Goal: Task Accomplishment & Management: Use online tool/utility

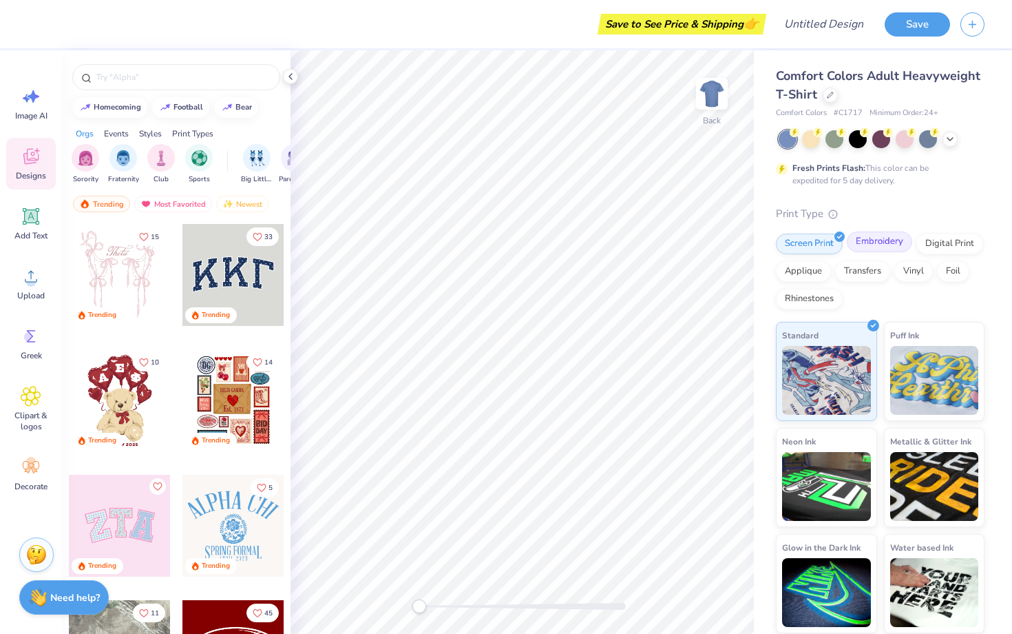
click at [861, 251] on div "Embroidery" at bounding box center [879, 241] width 65 height 21
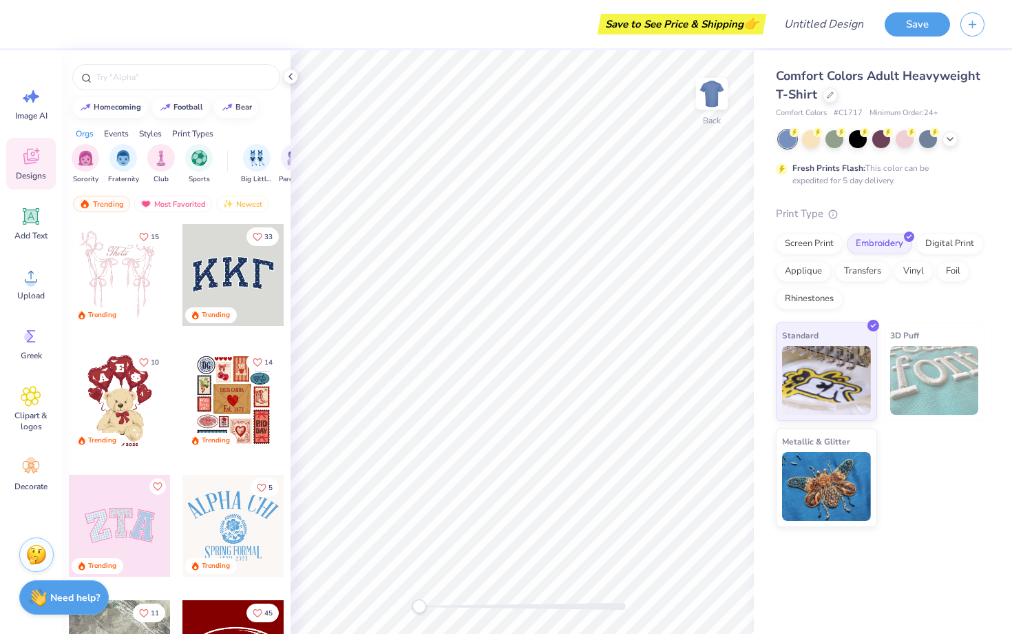
click at [961, 364] on img at bounding box center [935, 380] width 89 height 69
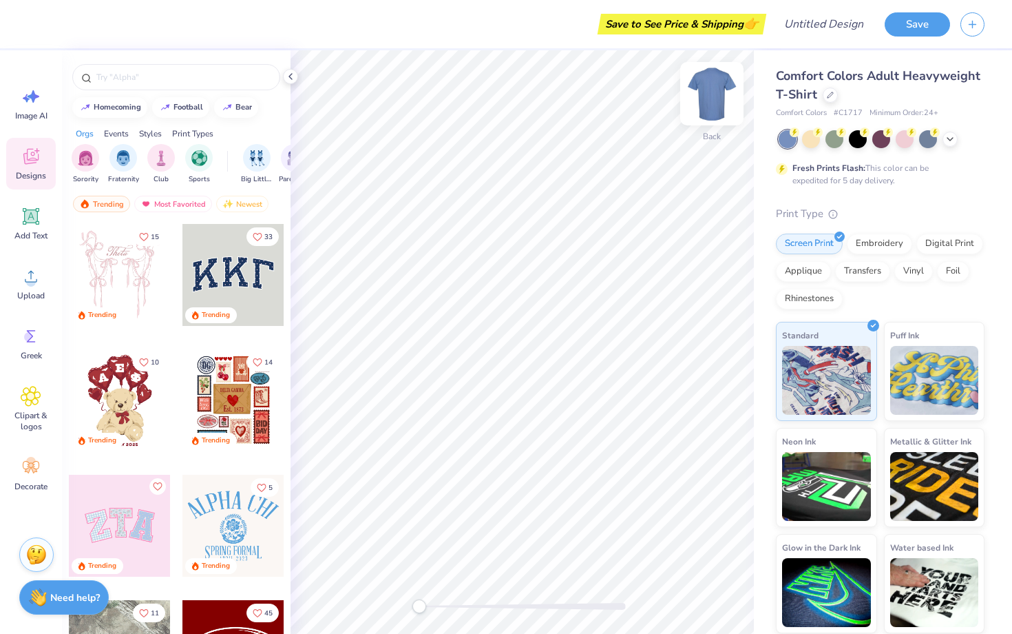
click at [703, 96] on img at bounding box center [712, 93] width 55 height 55
click at [827, 99] on div at bounding box center [830, 93] width 15 height 15
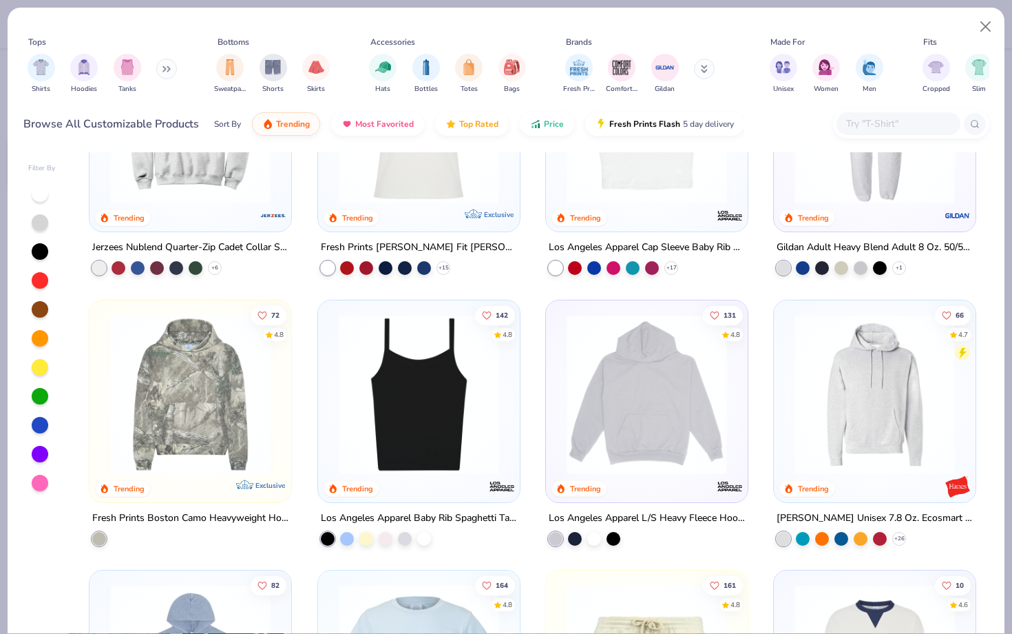
scroll to position [1249, 0]
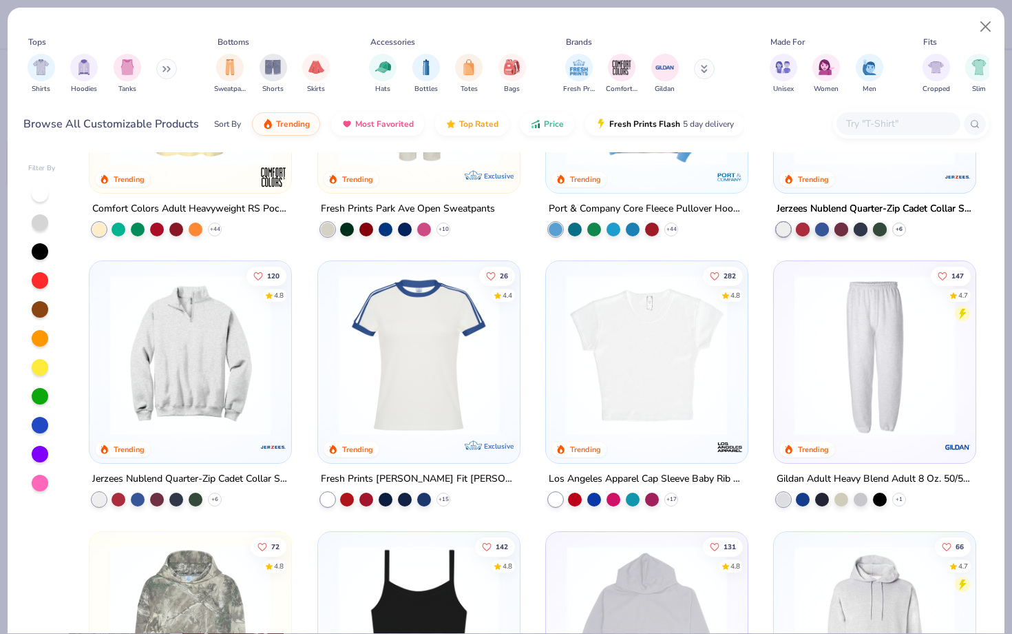
click at [689, 329] on img at bounding box center [647, 355] width 174 height 160
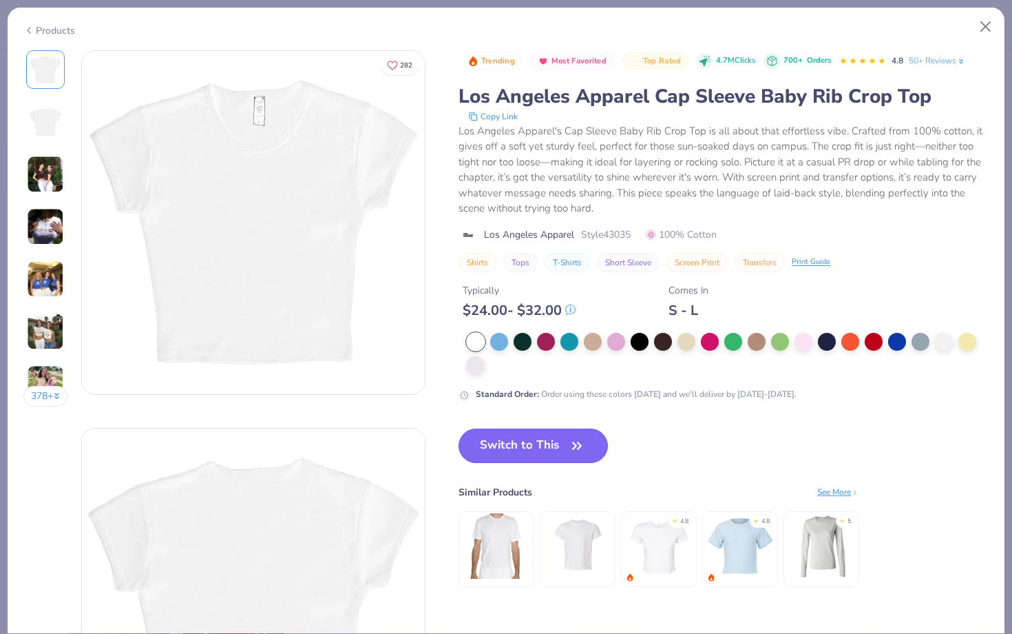
click at [563, 453] on button "Switch to This" at bounding box center [533, 445] width 149 height 34
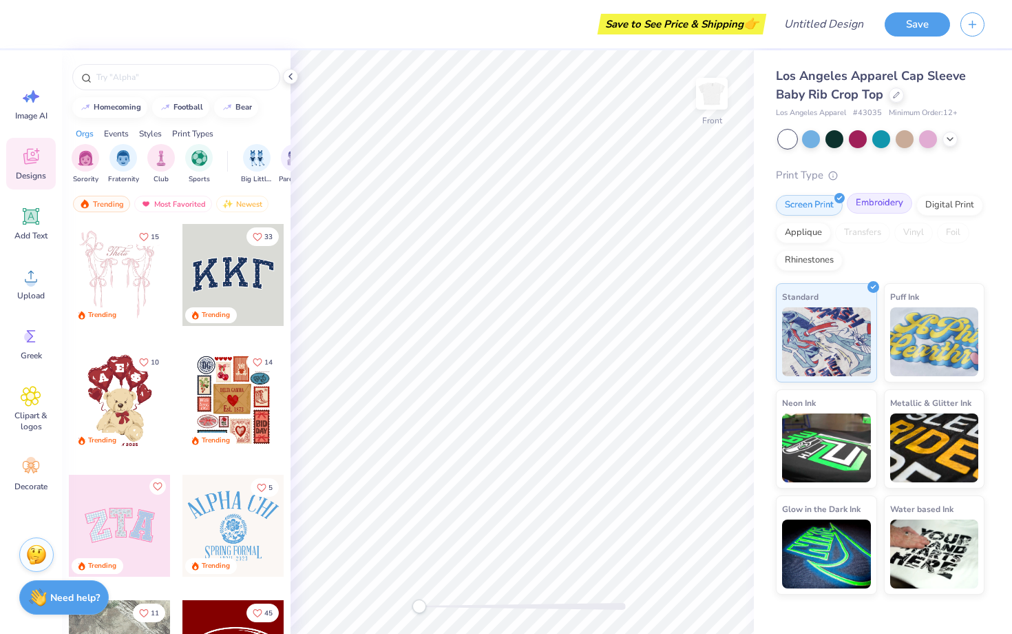
click at [897, 204] on div "Embroidery" at bounding box center [879, 203] width 65 height 21
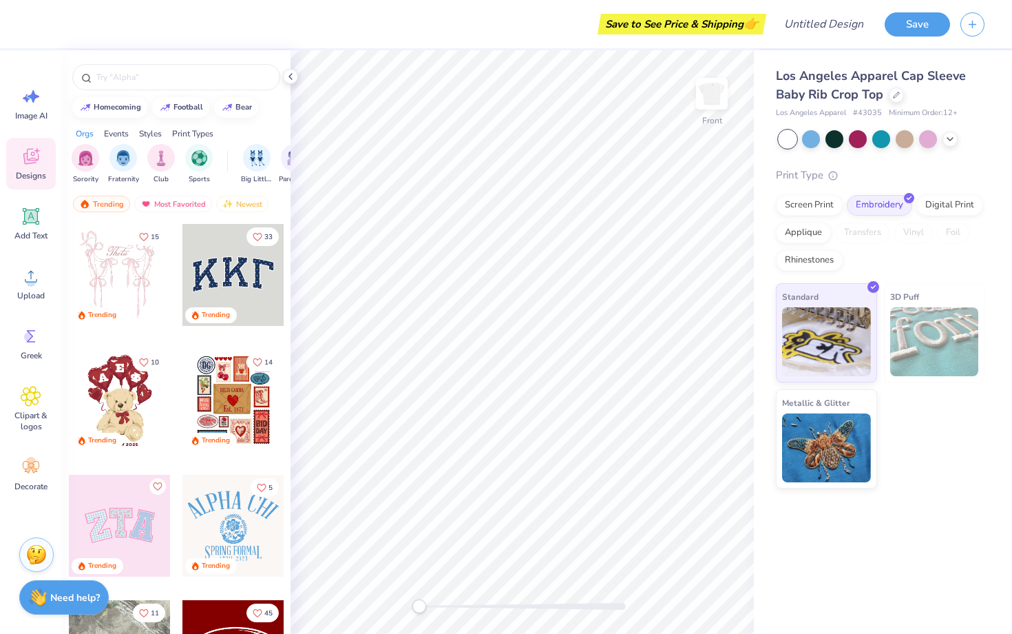
click at [915, 317] on img at bounding box center [935, 341] width 89 height 69
click at [716, 88] on img at bounding box center [712, 93] width 55 height 55
click at [896, 97] on div at bounding box center [896, 93] width 15 height 15
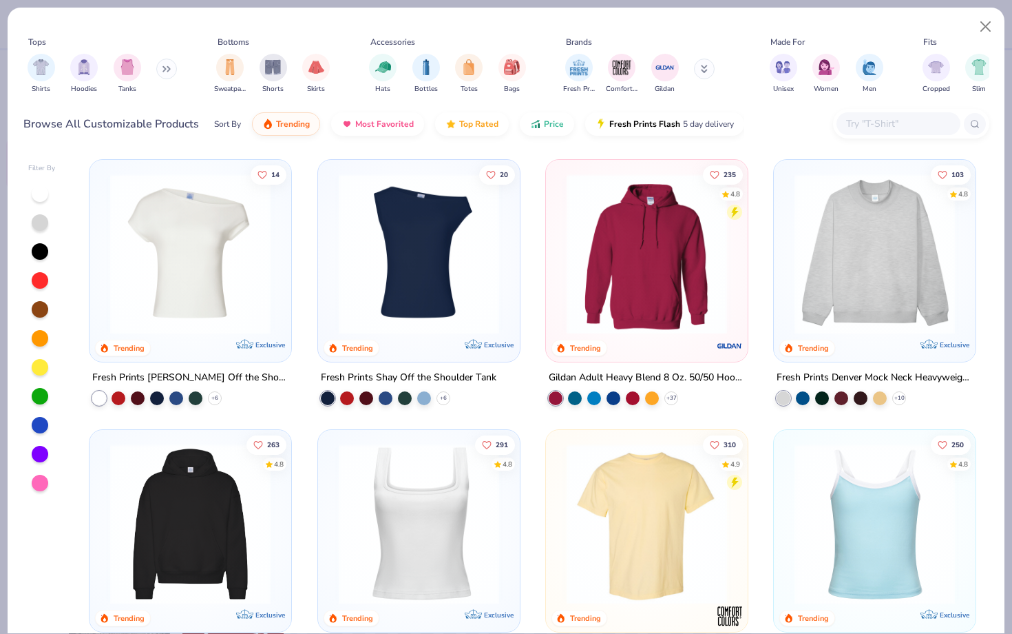
click at [875, 118] on input "text" at bounding box center [898, 124] width 106 height 16
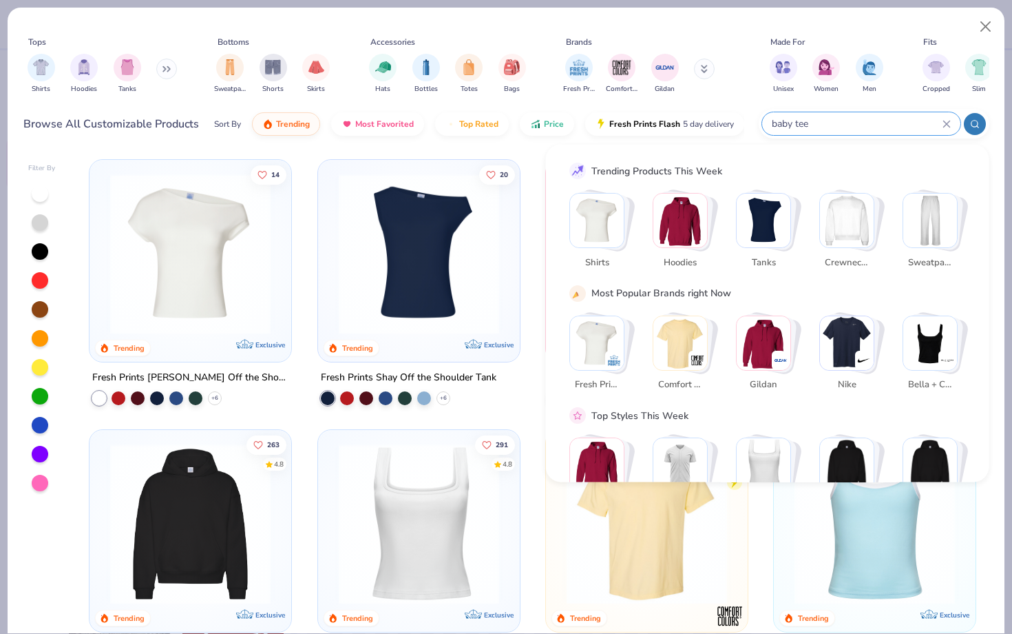
type input "baby tee"
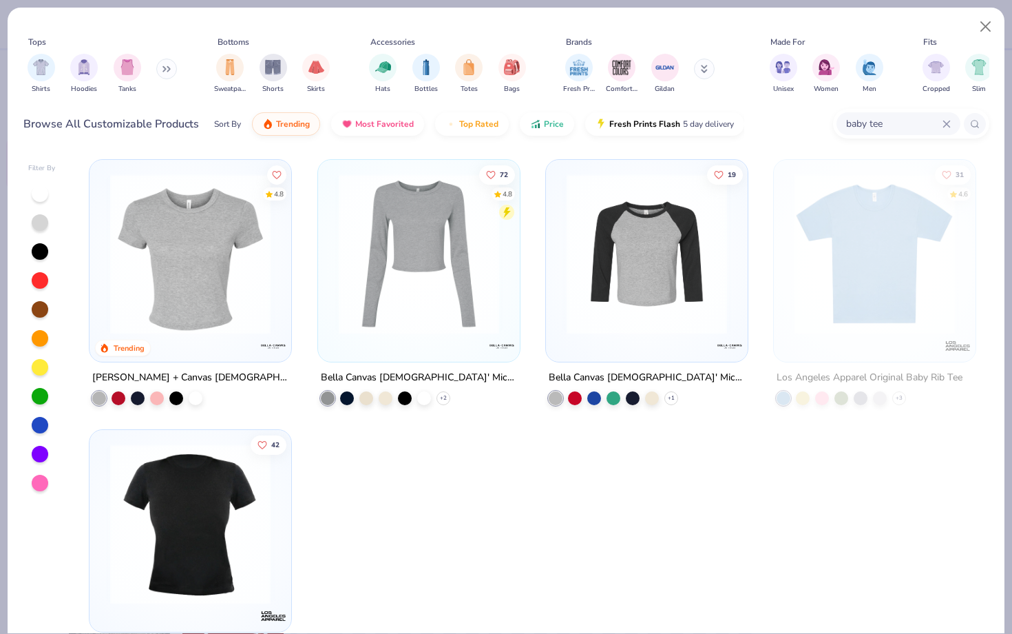
click at [240, 326] on img at bounding box center [190, 254] width 174 height 160
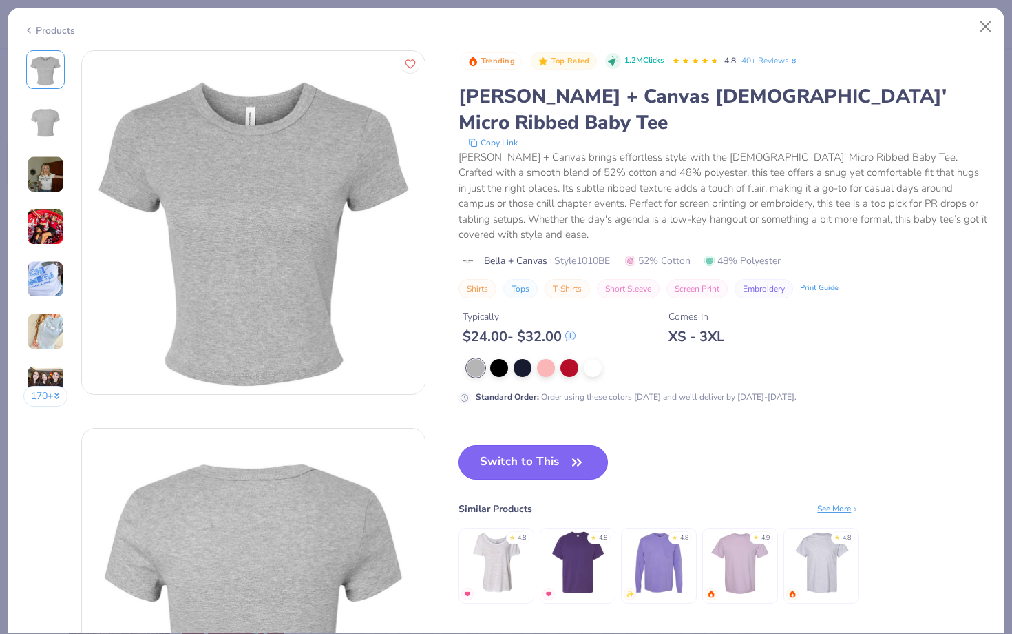
click at [488, 445] on button "Switch to This" at bounding box center [533, 462] width 149 height 34
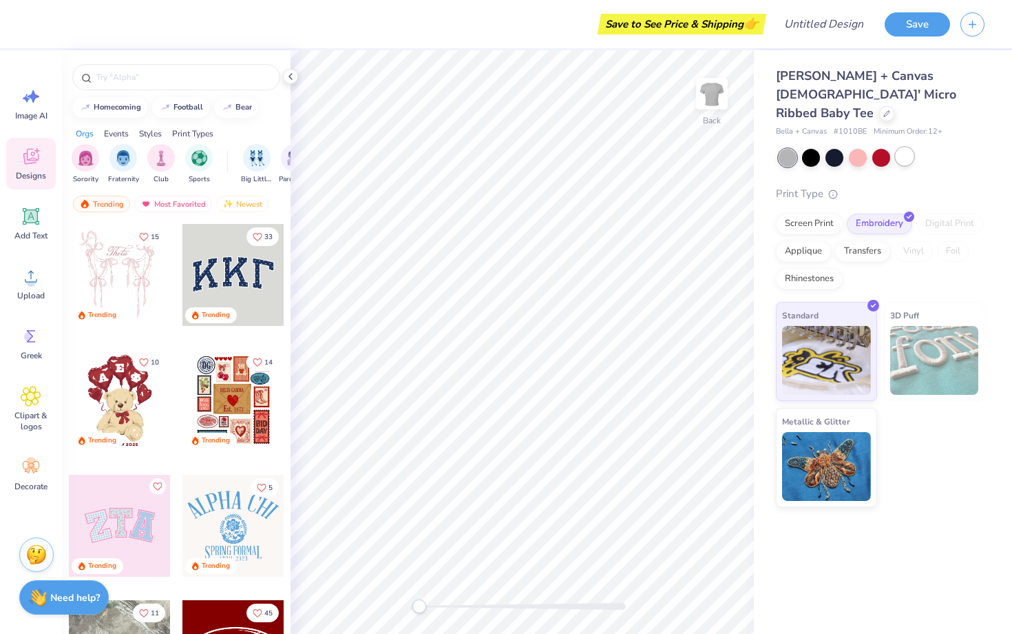
click at [911, 147] on div at bounding box center [905, 156] width 18 height 18
click at [917, 329] on img at bounding box center [935, 360] width 89 height 69
click at [202, 86] on div at bounding box center [176, 77] width 208 height 26
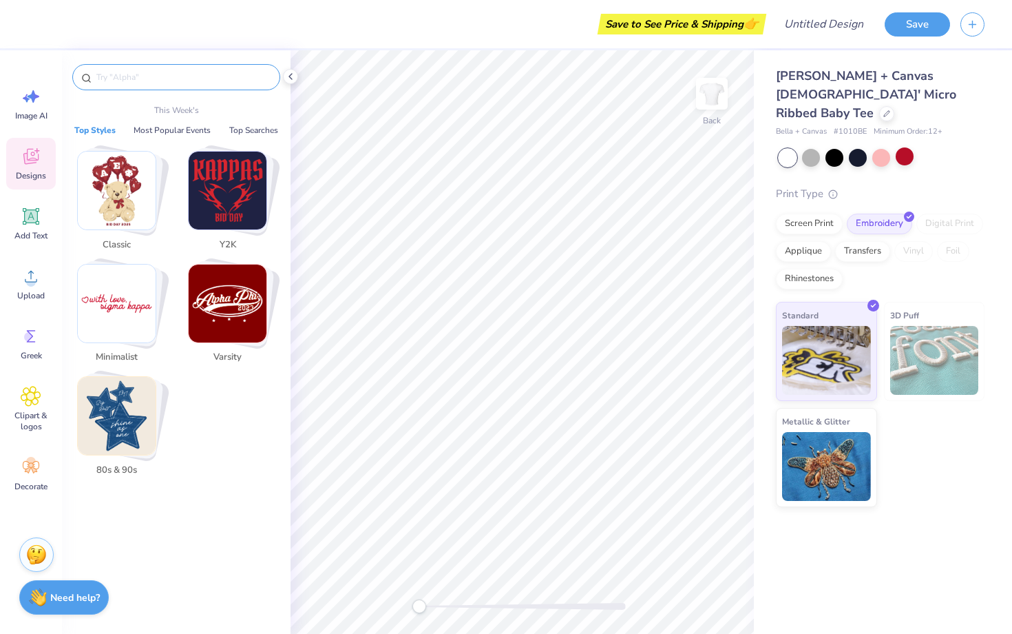
click at [204, 83] on input "text" at bounding box center [183, 77] width 176 height 14
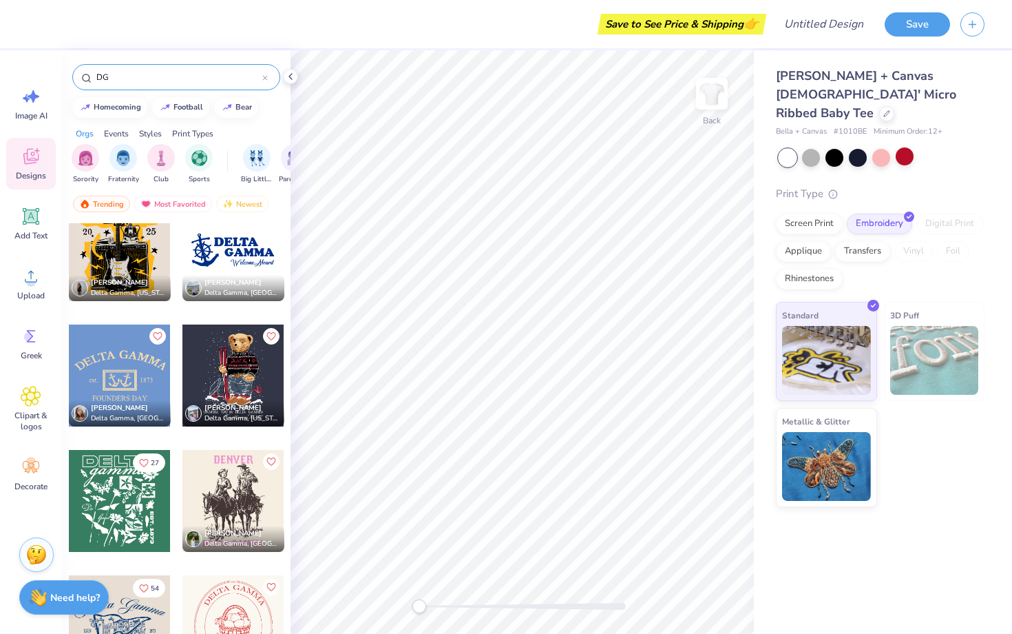
scroll to position [699, 0]
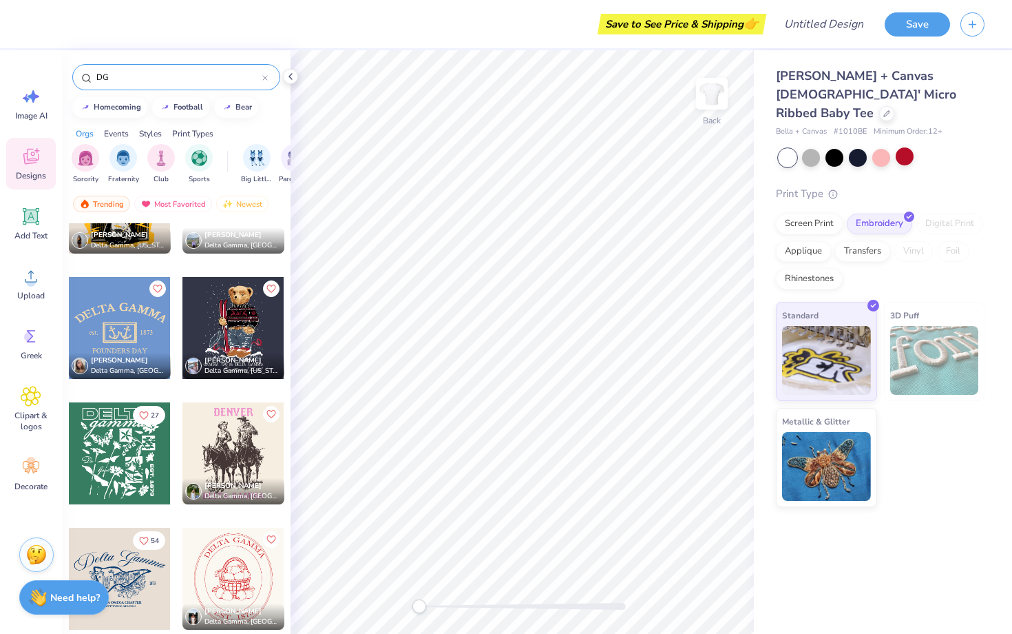
click at [206, 83] on input "DG" at bounding box center [178, 77] width 167 height 14
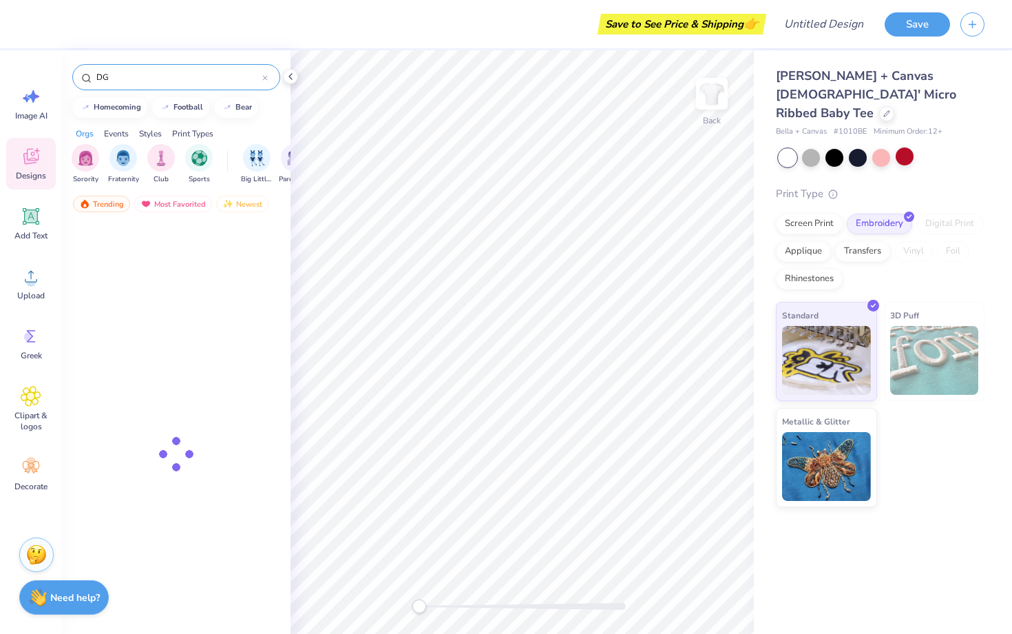
click at [206, 83] on input "DG" at bounding box center [178, 77] width 167 height 14
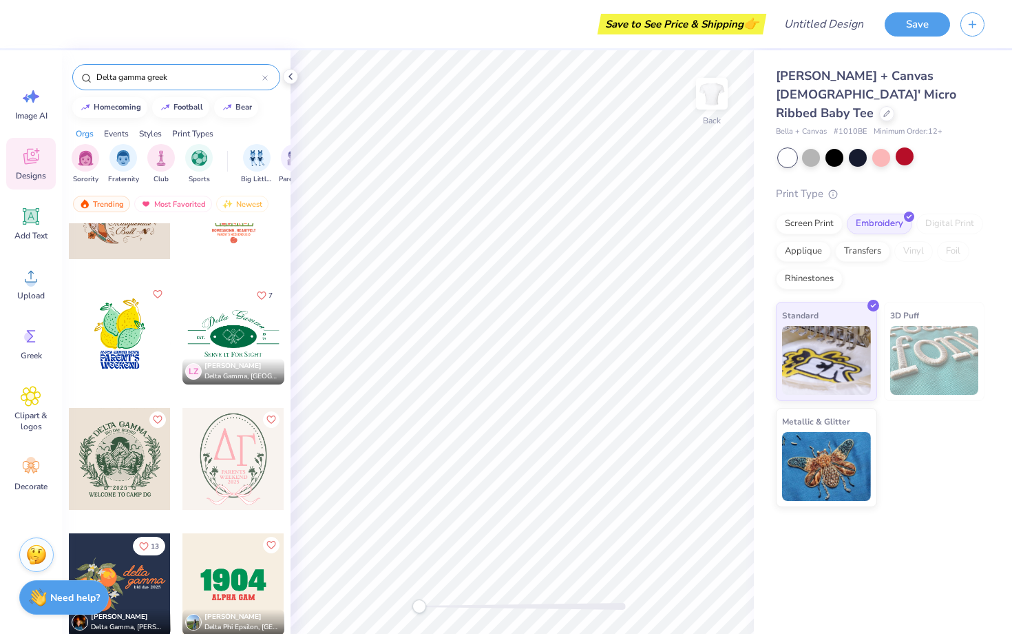
scroll to position [829, 0]
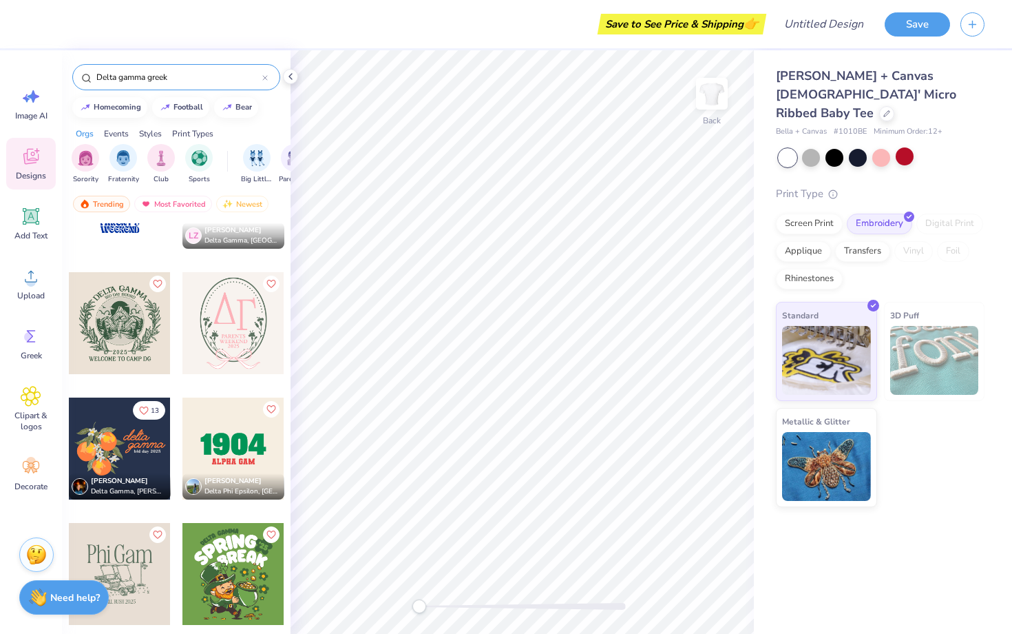
type input "Delta gamma greek"
click at [269, 79] on div "Delta gamma greek" at bounding box center [176, 77] width 208 height 26
click at [266, 78] on icon at bounding box center [265, 78] width 6 height 6
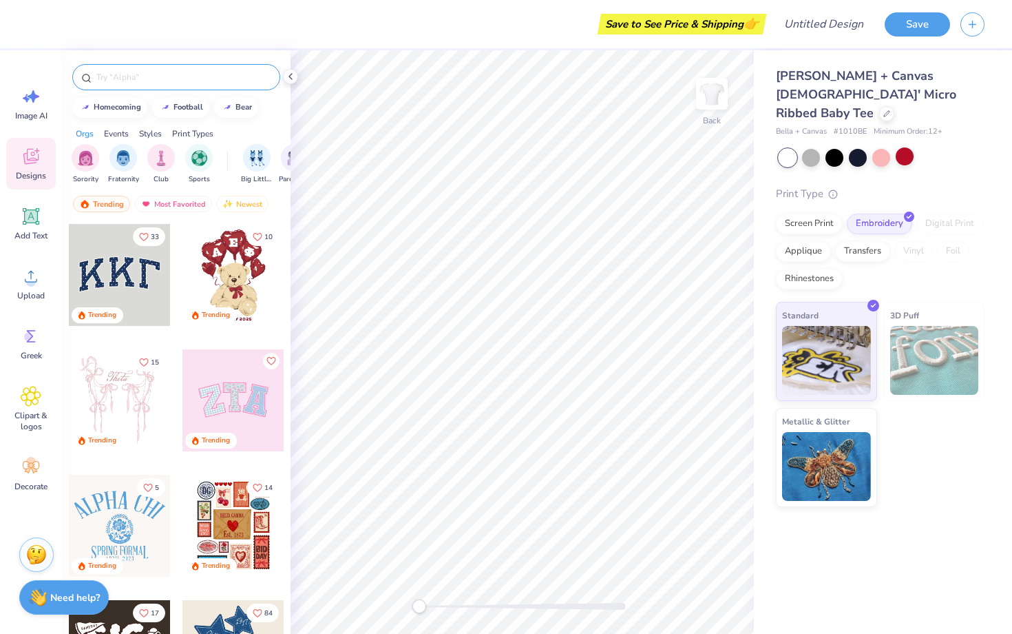
click at [133, 263] on div at bounding box center [120, 275] width 102 height 102
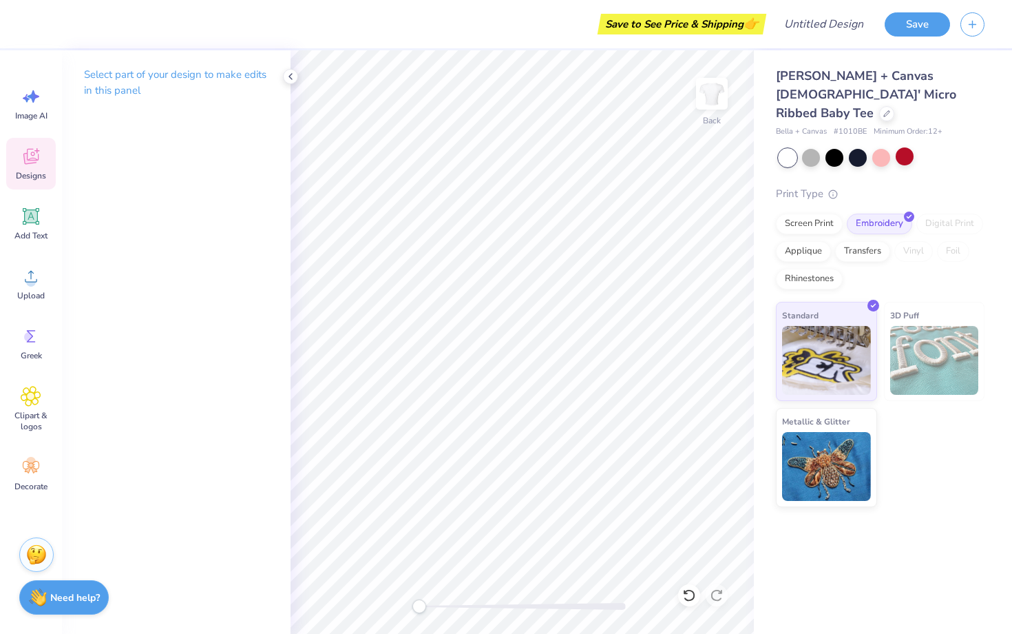
click at [32, 168] on div "Designs" at bounding box center [31, 164] width 50 height 52
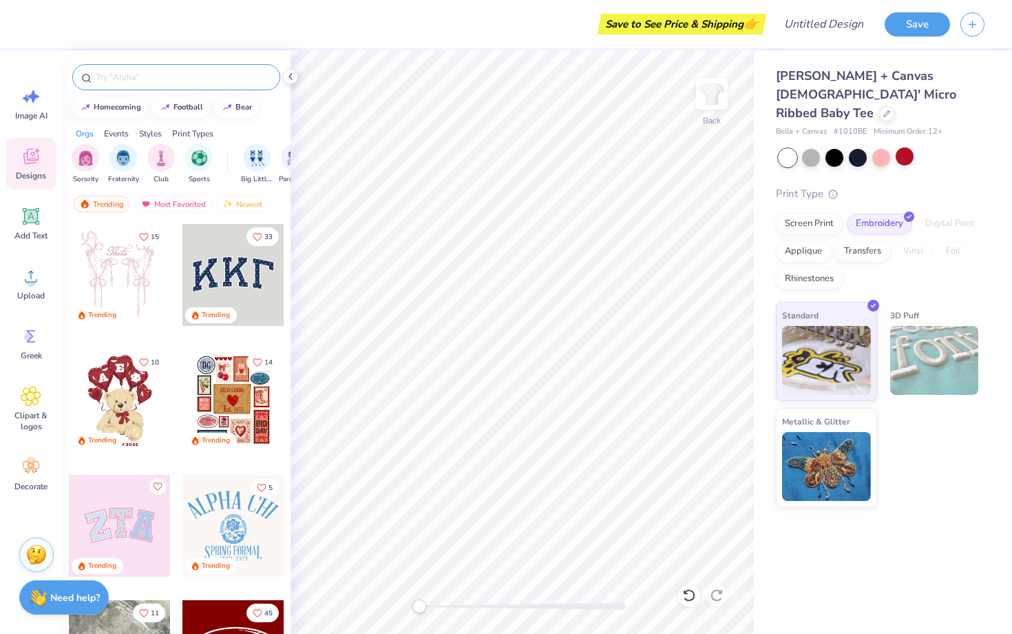
click at [187, 75] on input "text" at bounding box center [183, 77] width 176 height 14
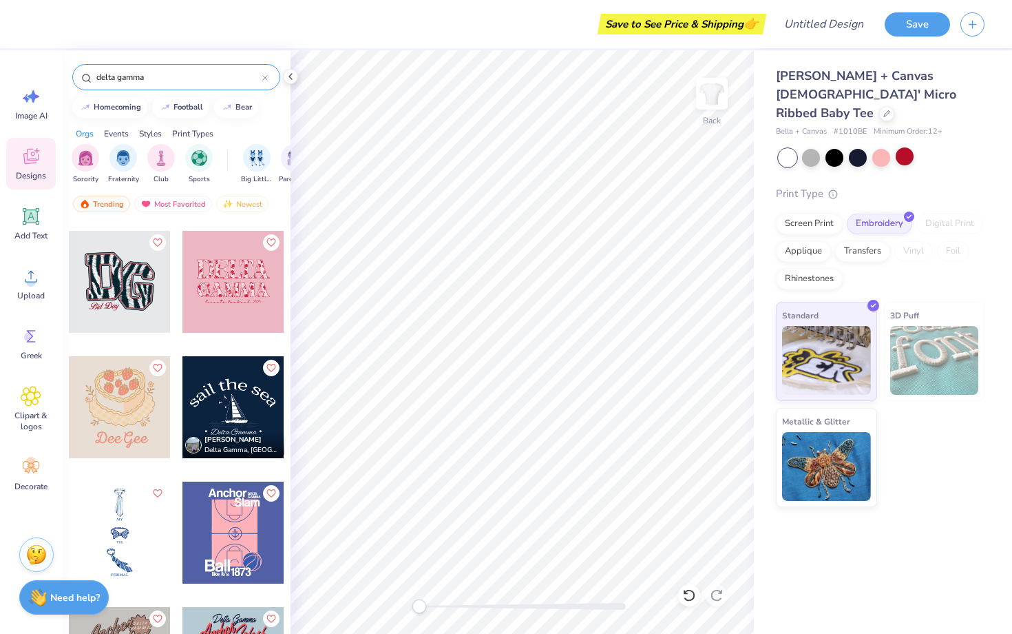
scroll to position [2504, 0]
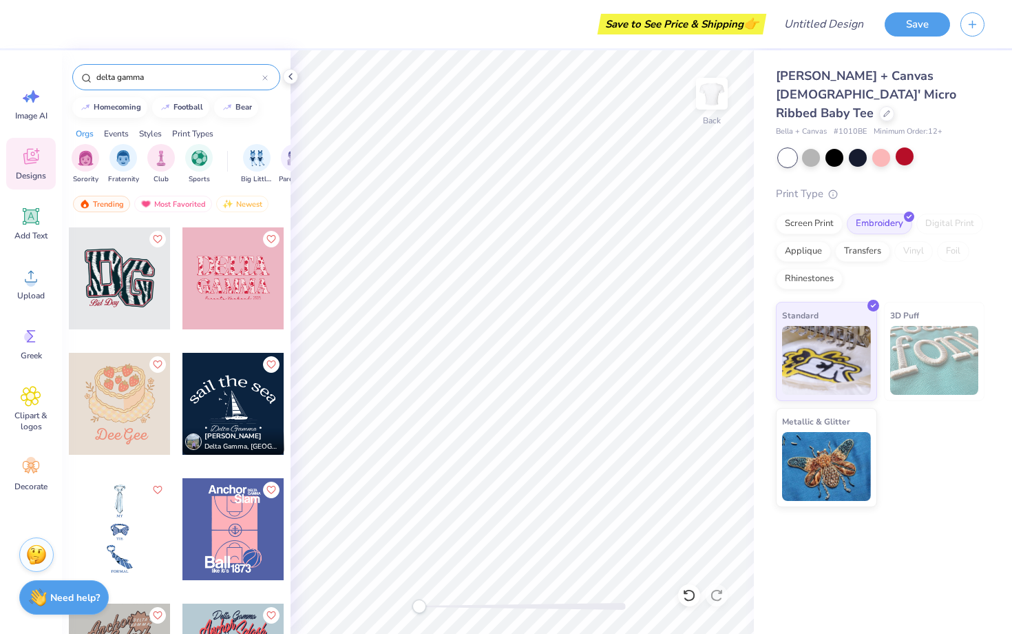
type input "delta gamma"
click at [143, 302] on div at bounding box center [120, 278] width 102 height 102
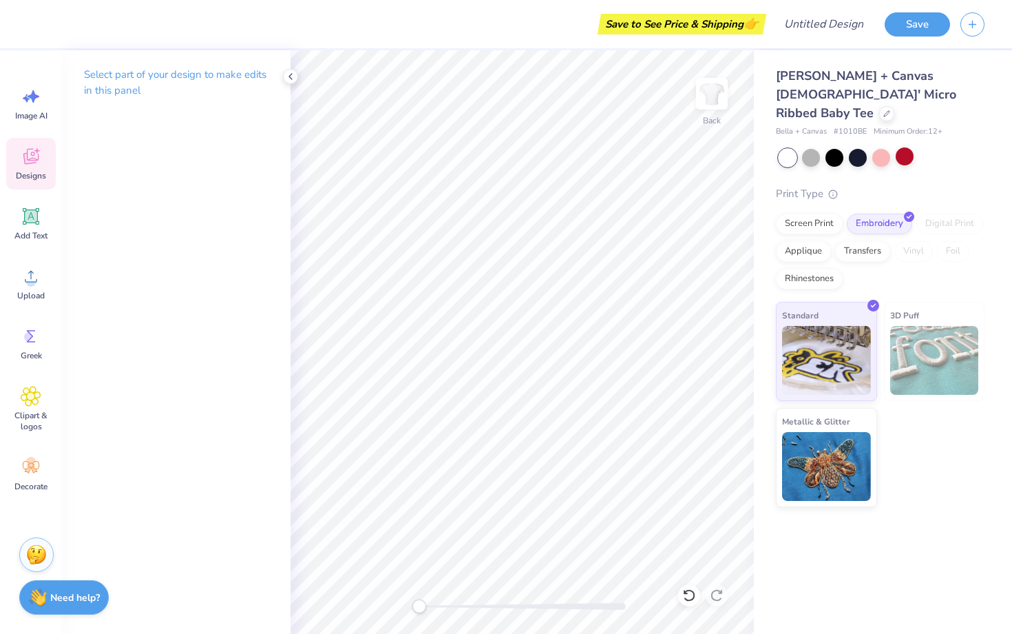
click at [21, 177] on span "Designs" at bounding box center [31, 175] width 30 height 11
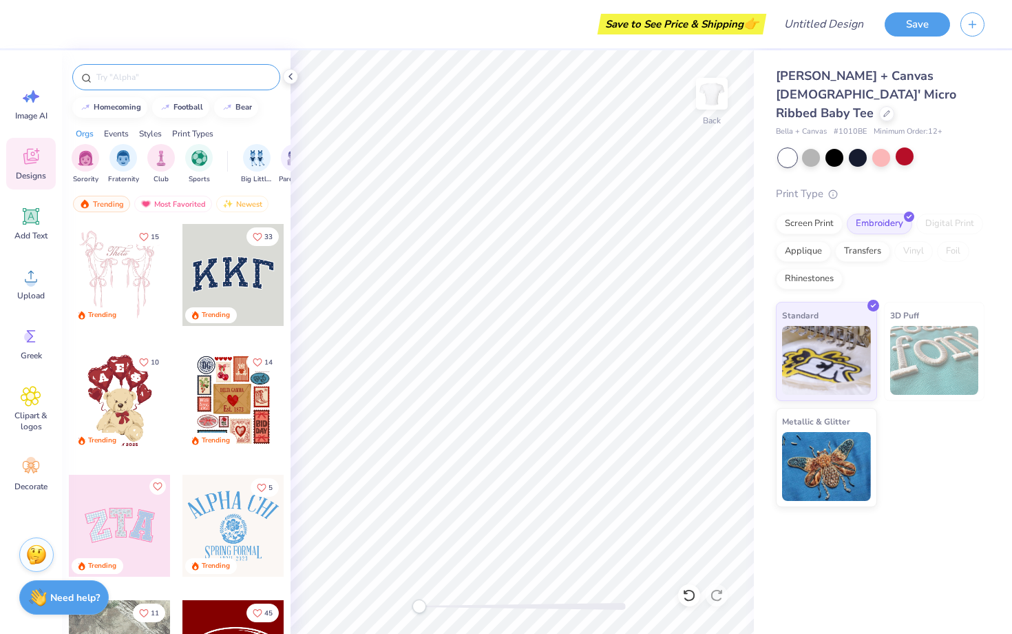
click at [145, 81] on input "text" at bounding box center [183, 77] width 176 height 14
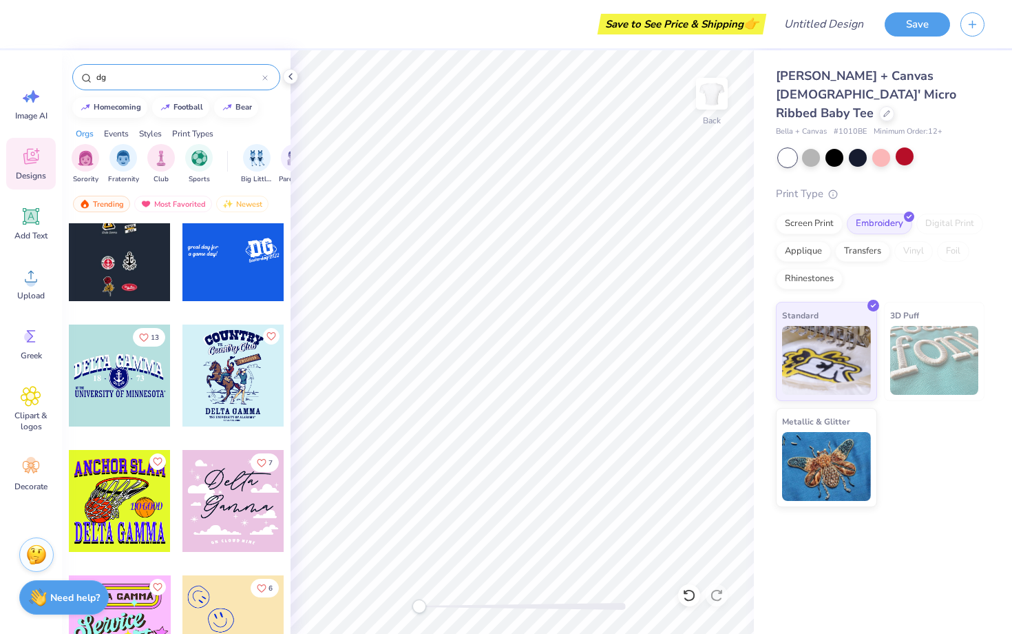
scroll to position [7926, 0]
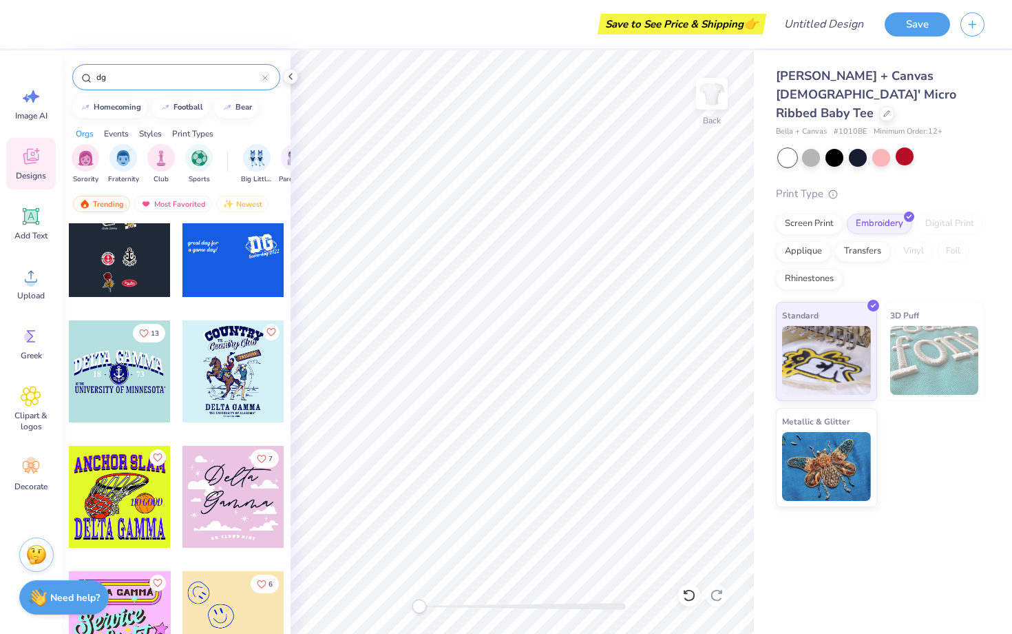
type input "dg"
click at [884, 110] on icon at bounding box center [887, 113] width 6 height 6
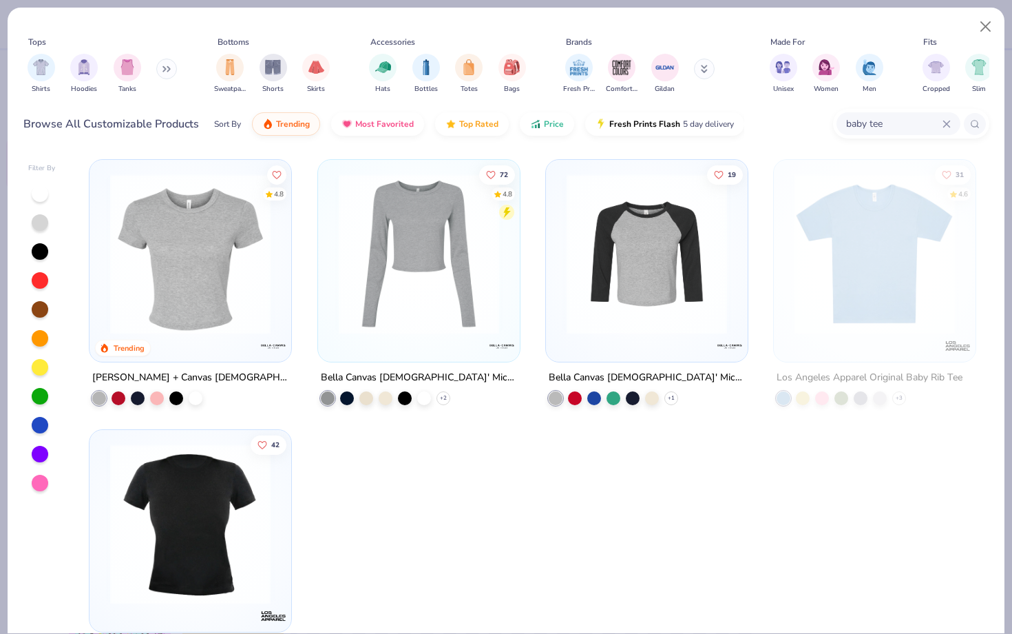
click at [890, 110] on div "baby tee" at bounding box center [911, 124] width 156 height 30
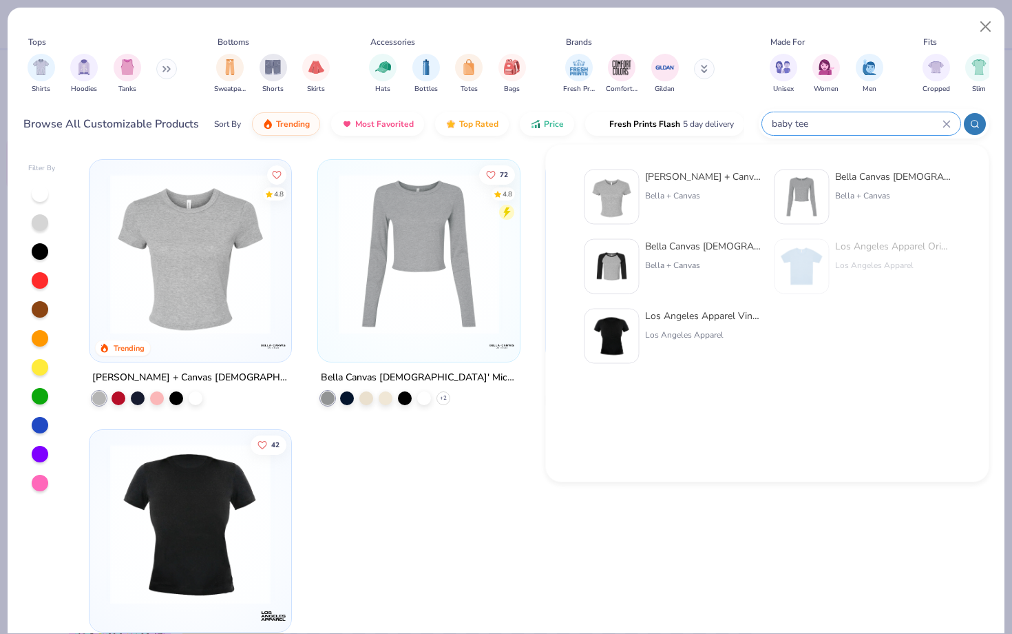
click at [810, 122] on input "baby tee" at bounding box center [857, 124] width 172 height 16
click at [946, 127] on icon at bounding box center [947, 124] width 8 height 8
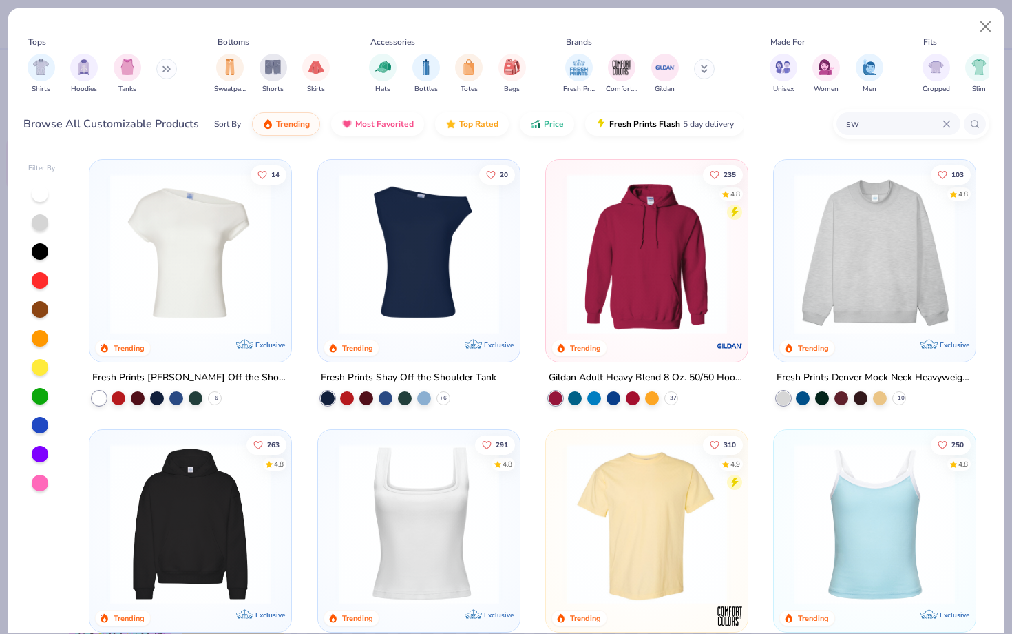
type input "s"
type input "hoodie"
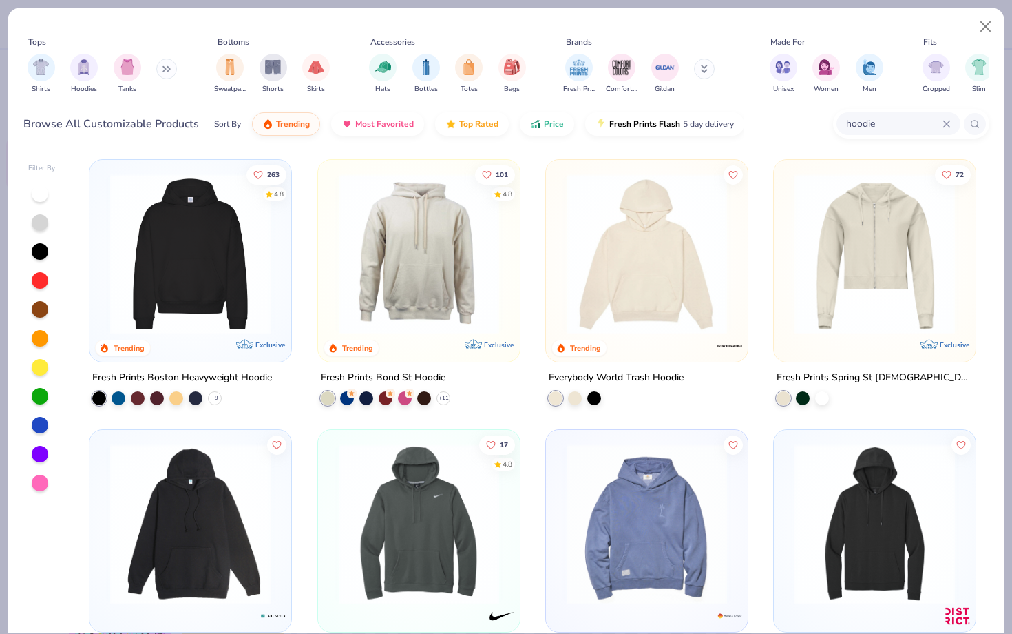
click at [165, 247] on img at bounding box center [190, 254] width 174 height 160
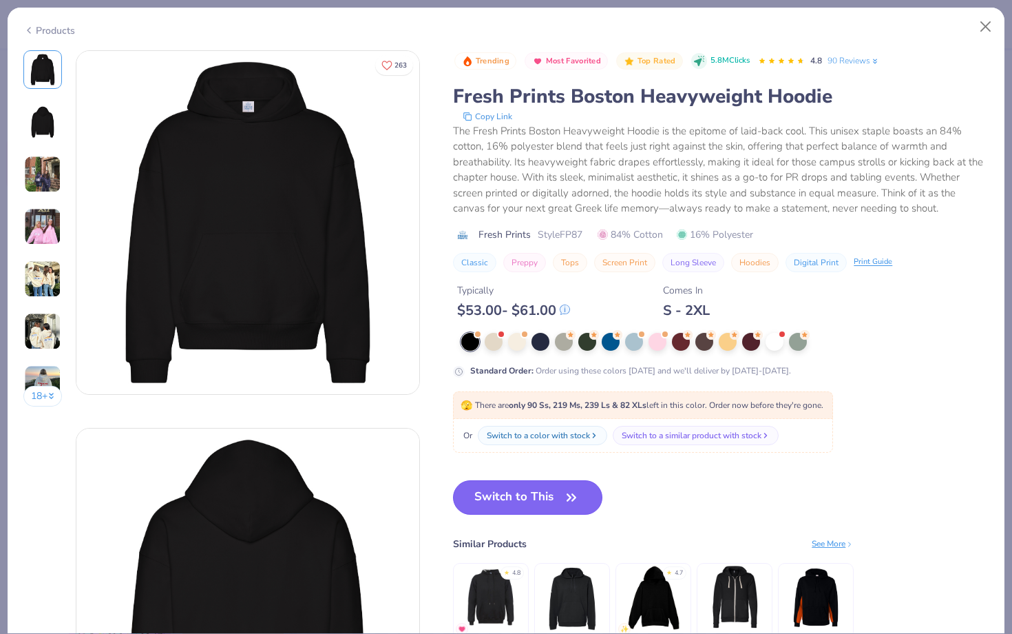
click at [537, 506] on button "Switch to This" at bounding box center [527, 497] width 149 height 34
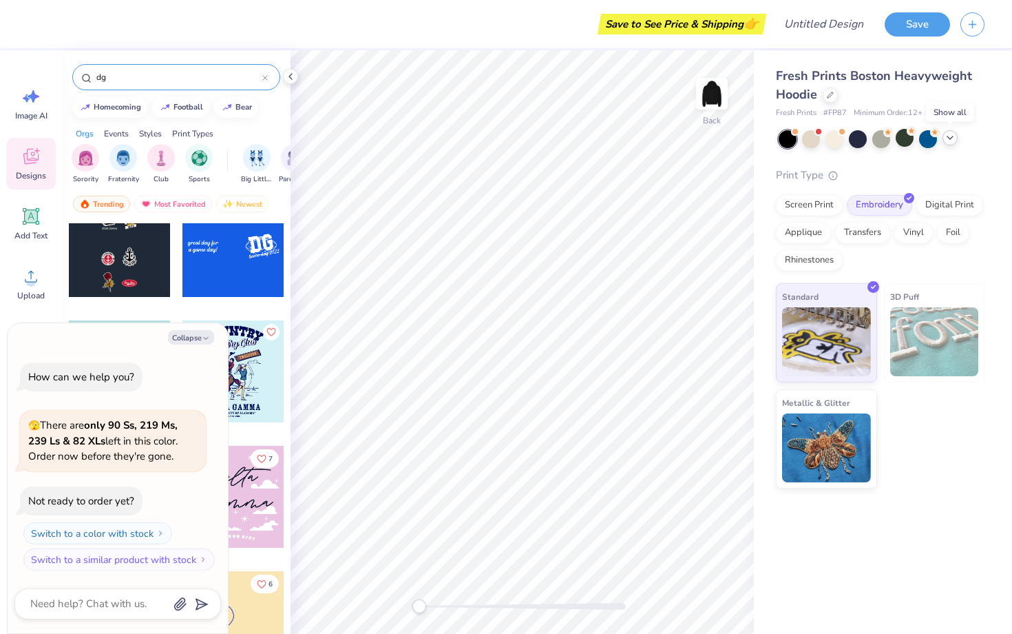
click at [956, 138] on div at bounding box center [950, 137] width 15 height 15
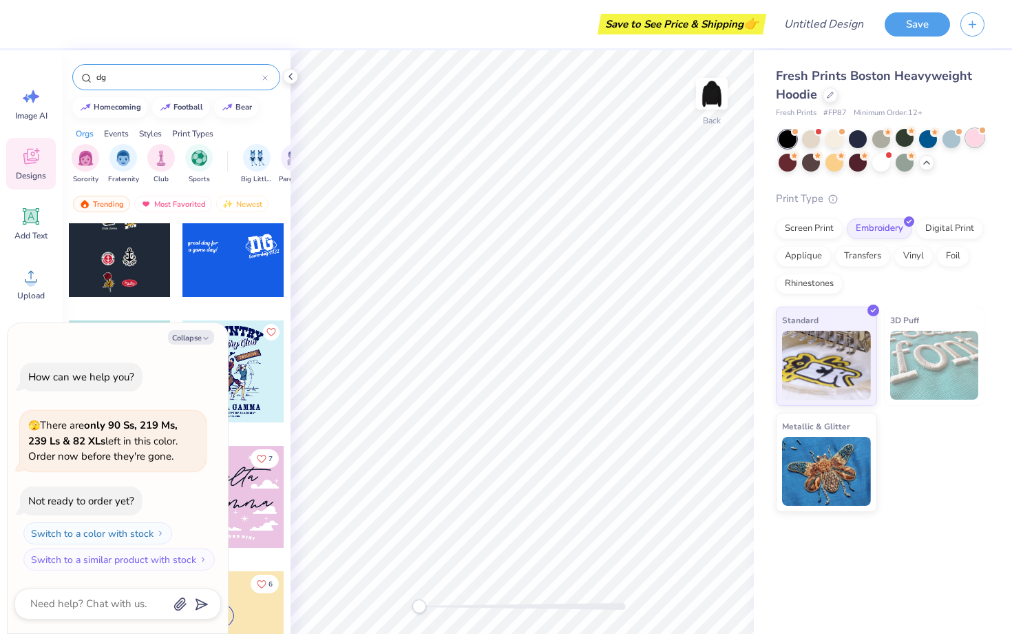
click at [975, 136] on div at bounding box center [975, 138] width 18 height 18
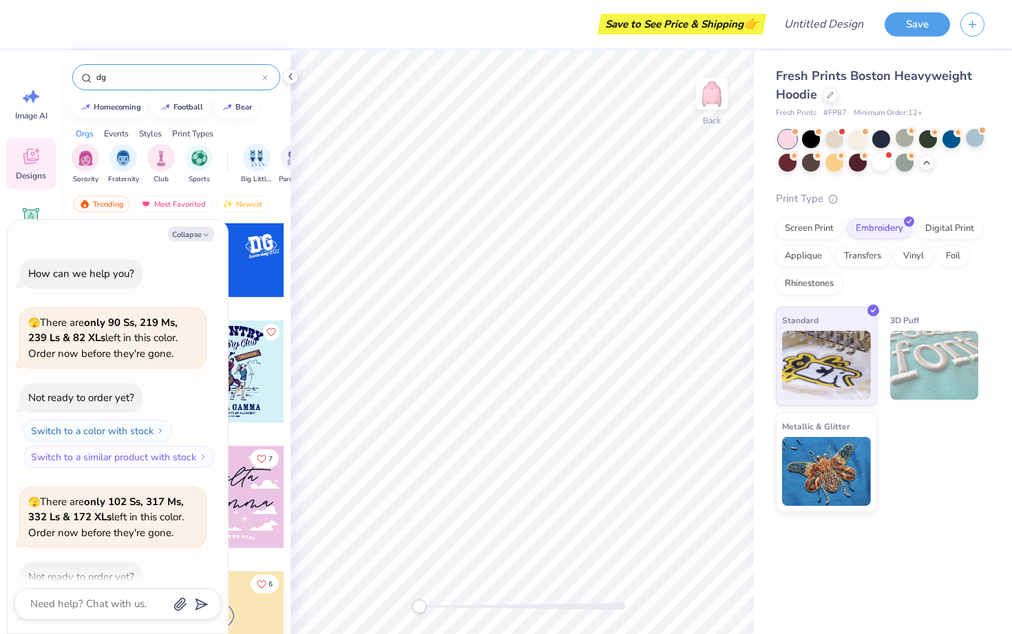
scroll to position [76, 0]
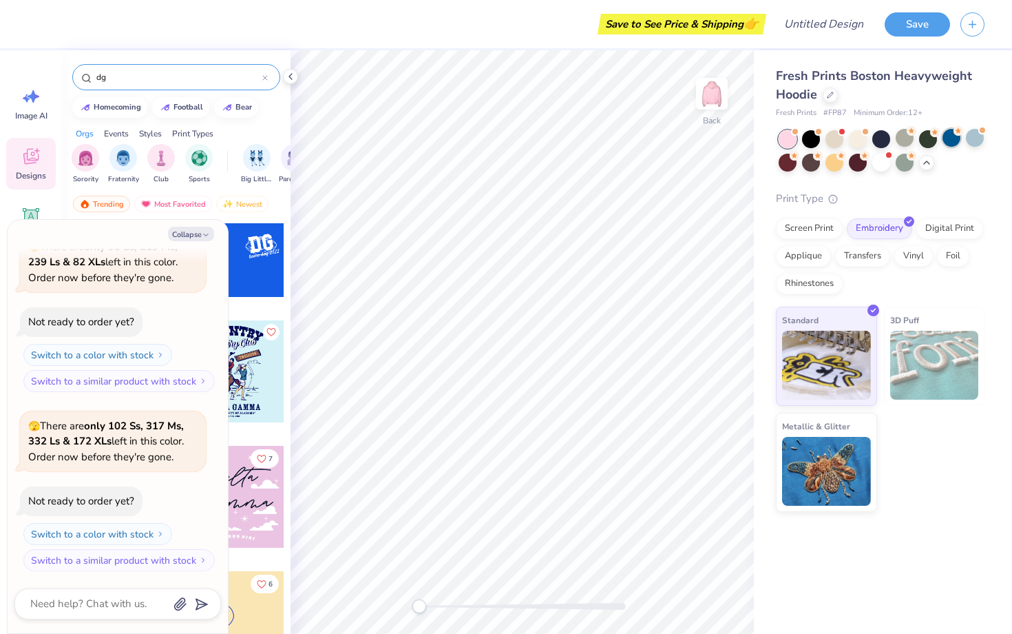
click at [954, 137] on div at bounding box center [952, 138] width 18 height 18
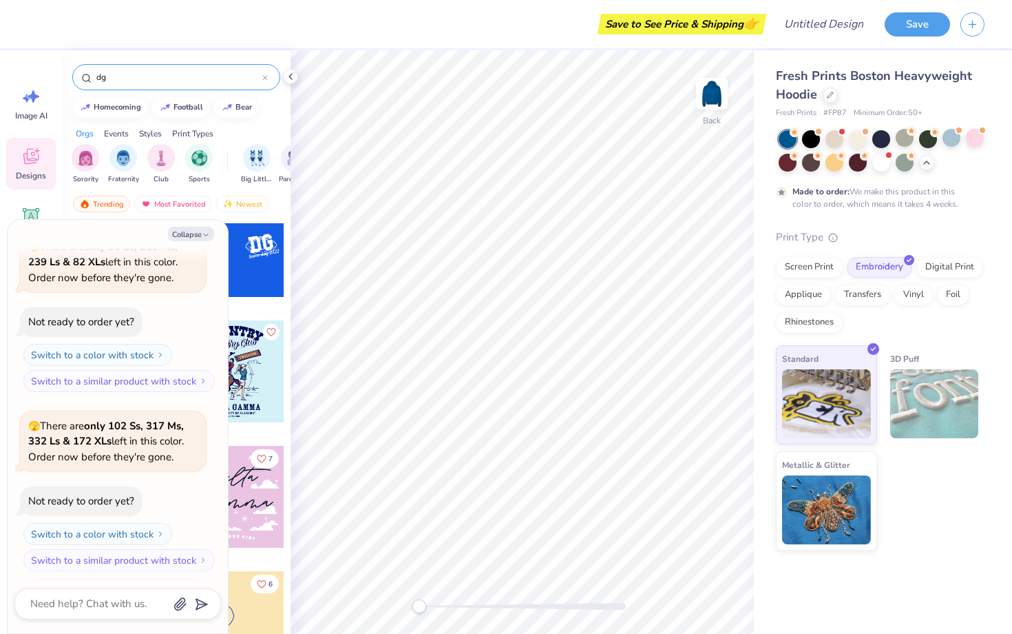
scroll to position [190, 0]
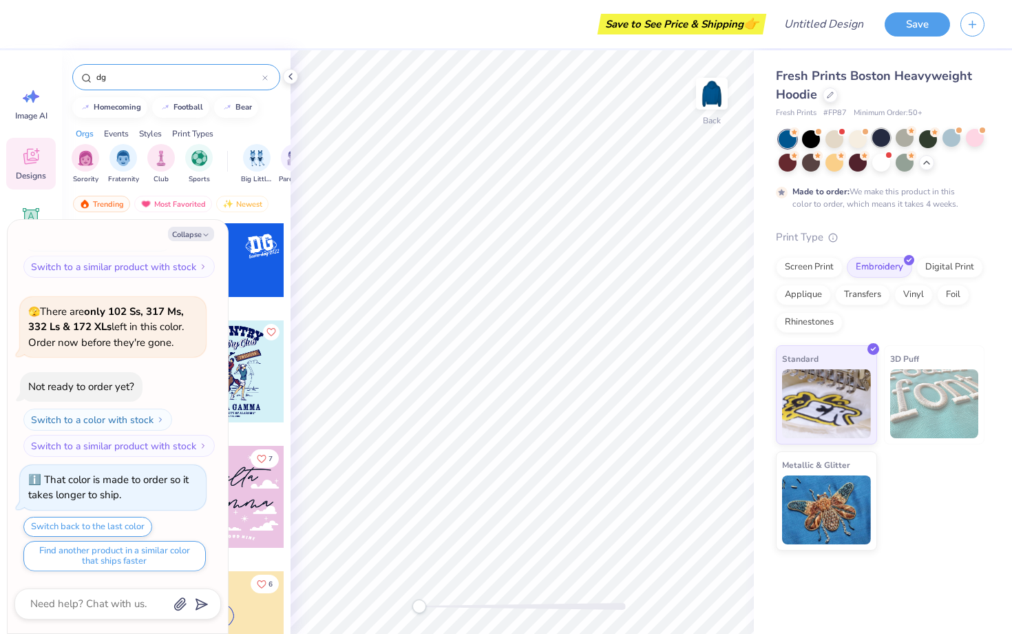
click at [884, 139] on div at bounding box center [882, 138] width 18 height 18
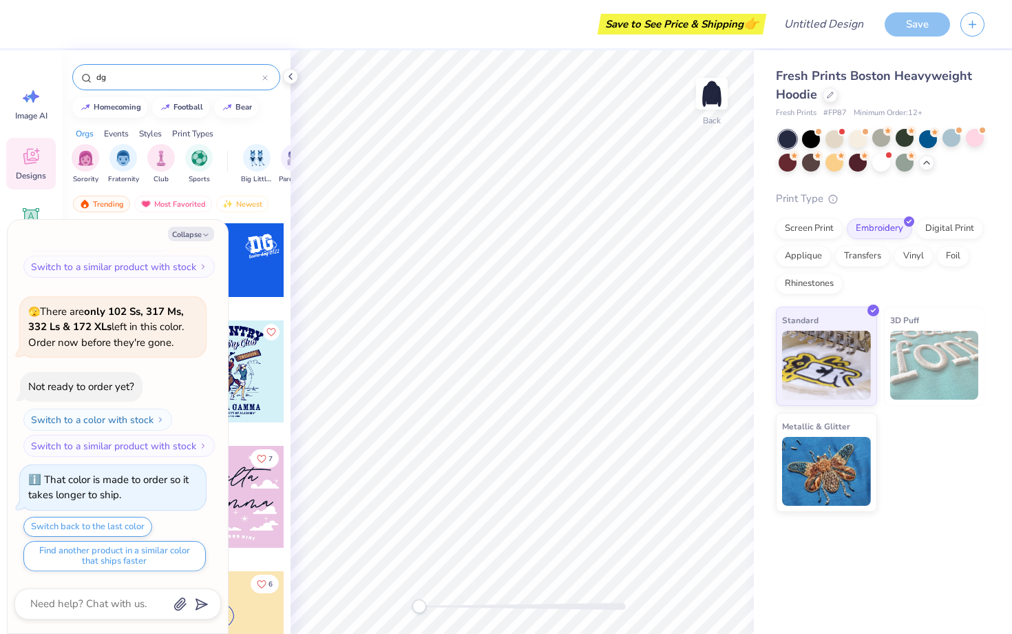
scroll to position [259, 0]
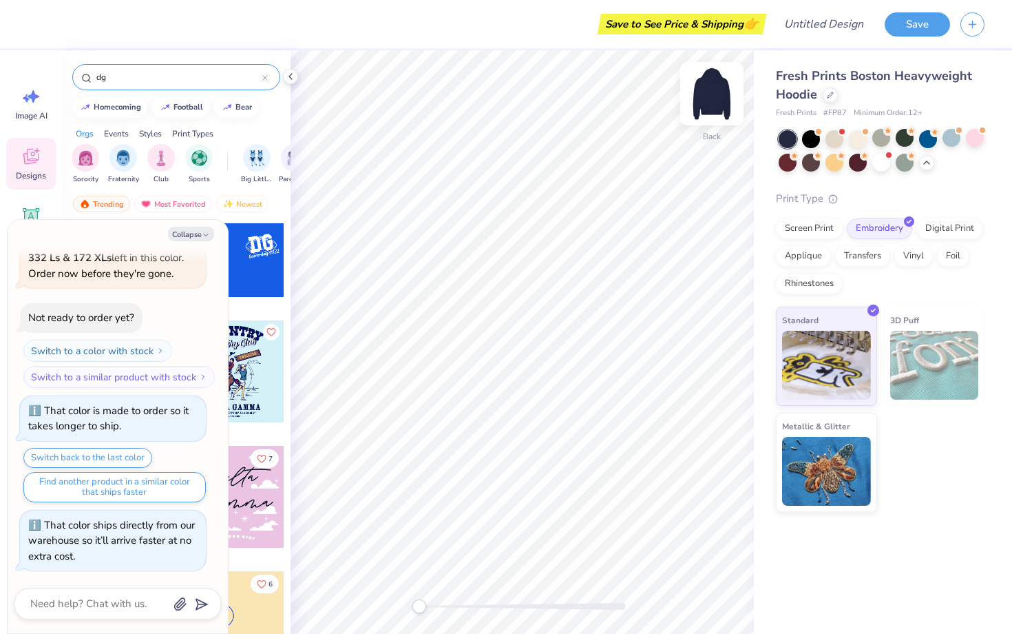
click at [718, 94] on img at bounding box center [712, 93] width 55 height 55
click at [198, 82] on input "dg" at bounding box center [178, 77] width 167 height 14
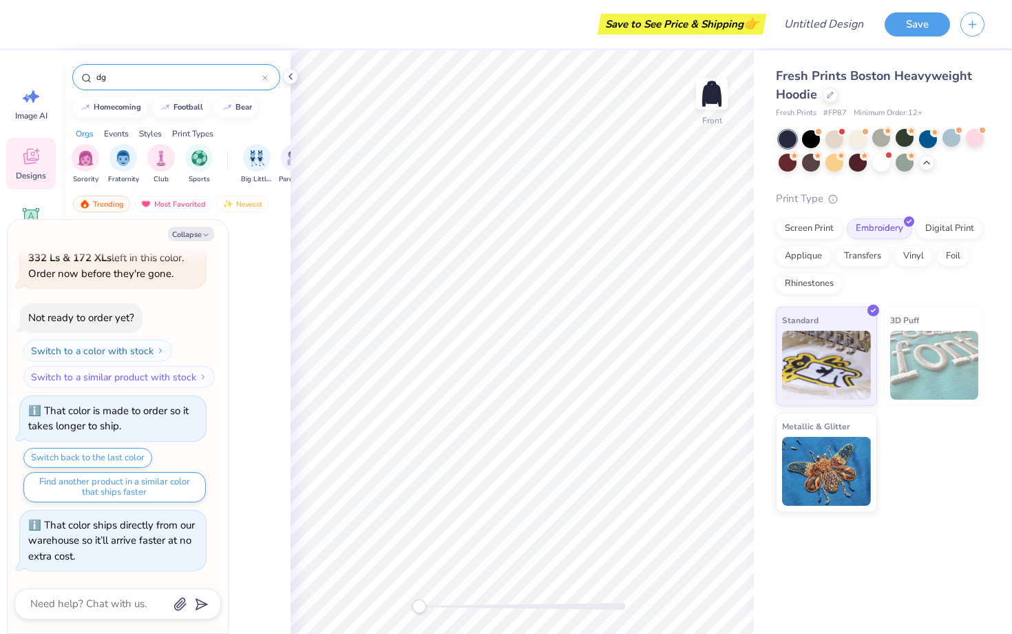
click at [198, 82] on input "dg" at bounding box center [178, 77] width 167 height 14
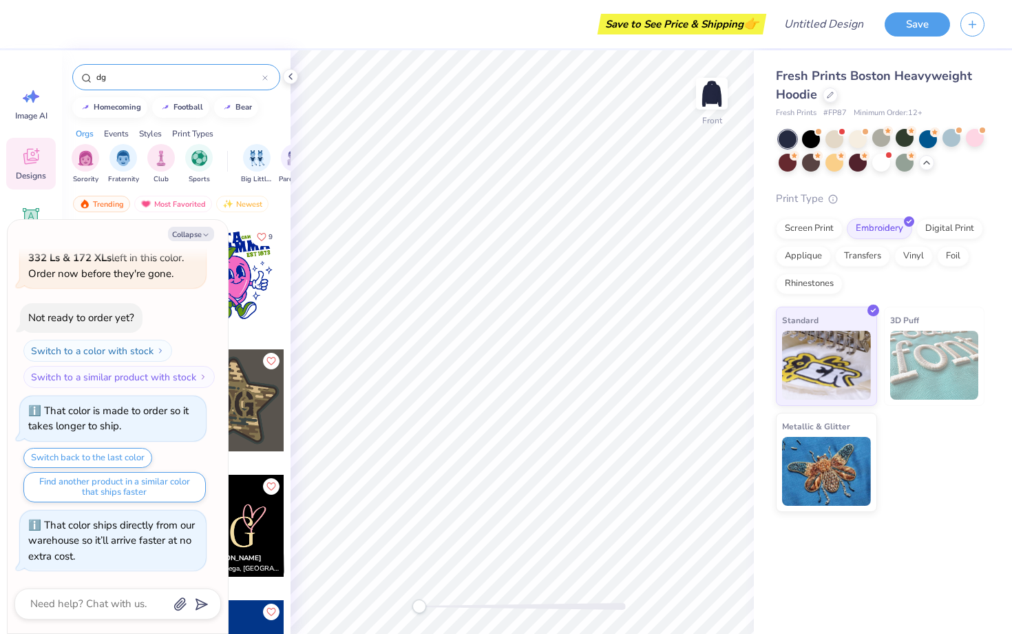
click at [198, 82] on input "dg" at bounding box center [178, 77] width 167 height 14
click at [194, 238] on button "Collapse" at bounding box center [191, 234] width 46 height 14
type textarea "x"
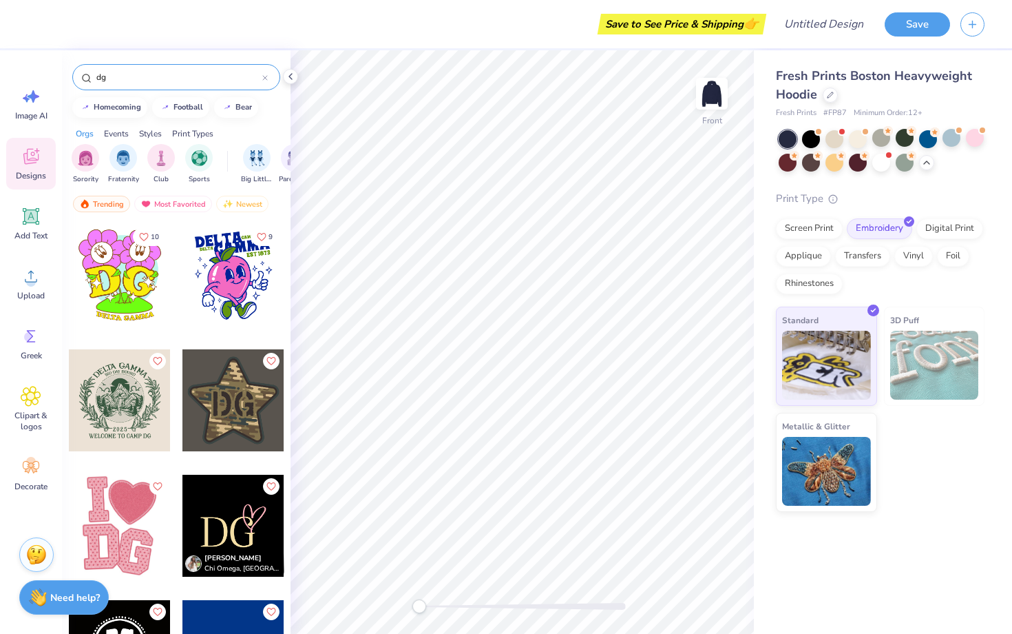
click at [196, 85] on div "dg" at bounding box center [176, 77] width 208 height 26
click at [193, 81] on input "dg" at bounding box center [178, 77] width 167 height 14
type input "leopard print star"
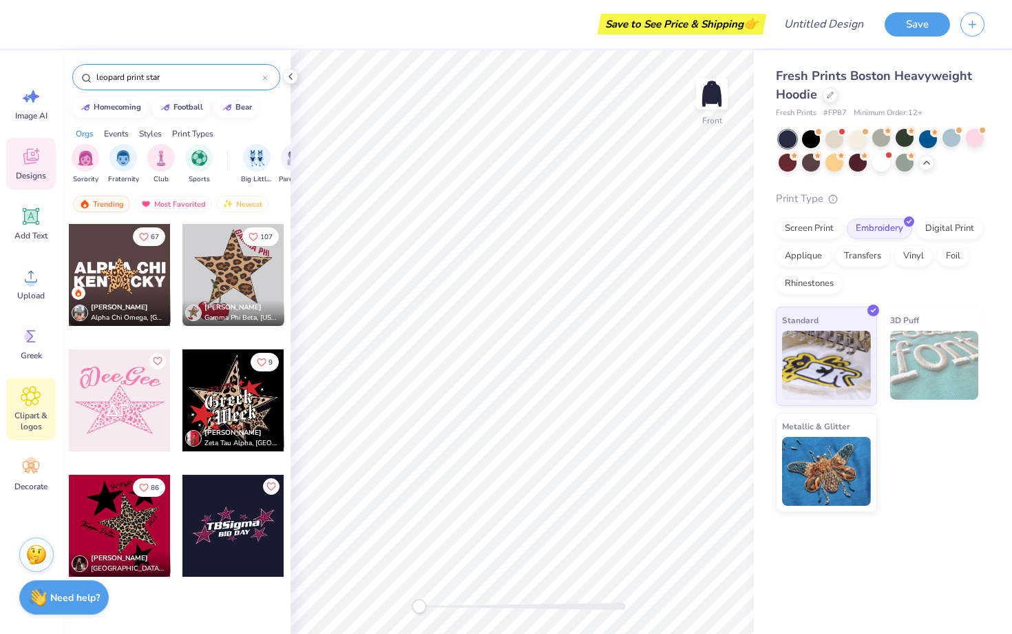
click at [30, 392] on icon at bounding box center [31, 396] width 8 height 8
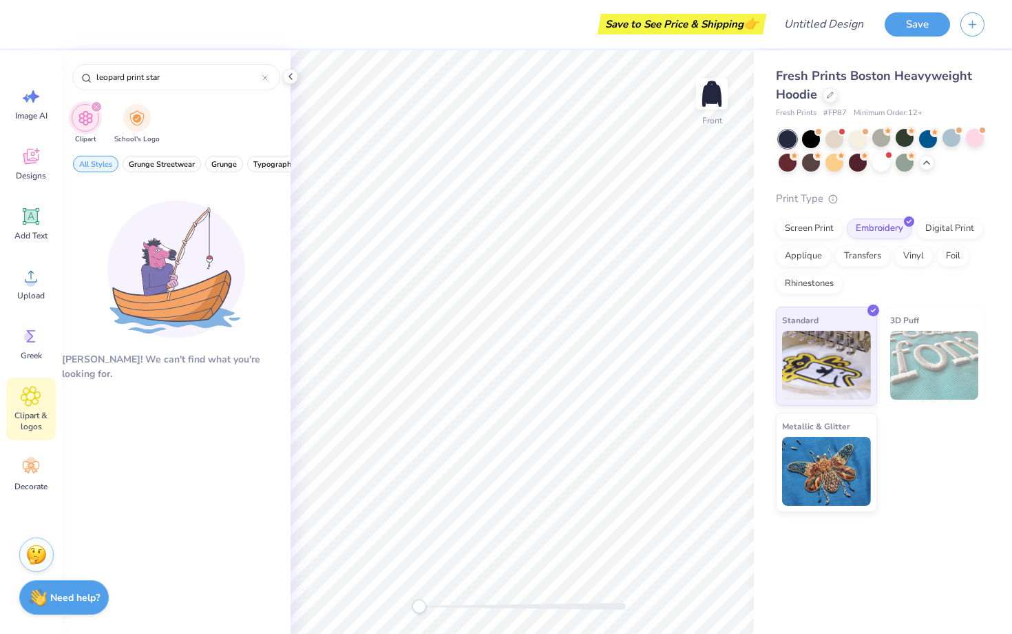
type input "leopard print star"
click at [39, 335] on icon at bounding box center [31, 336] width 21 height 21
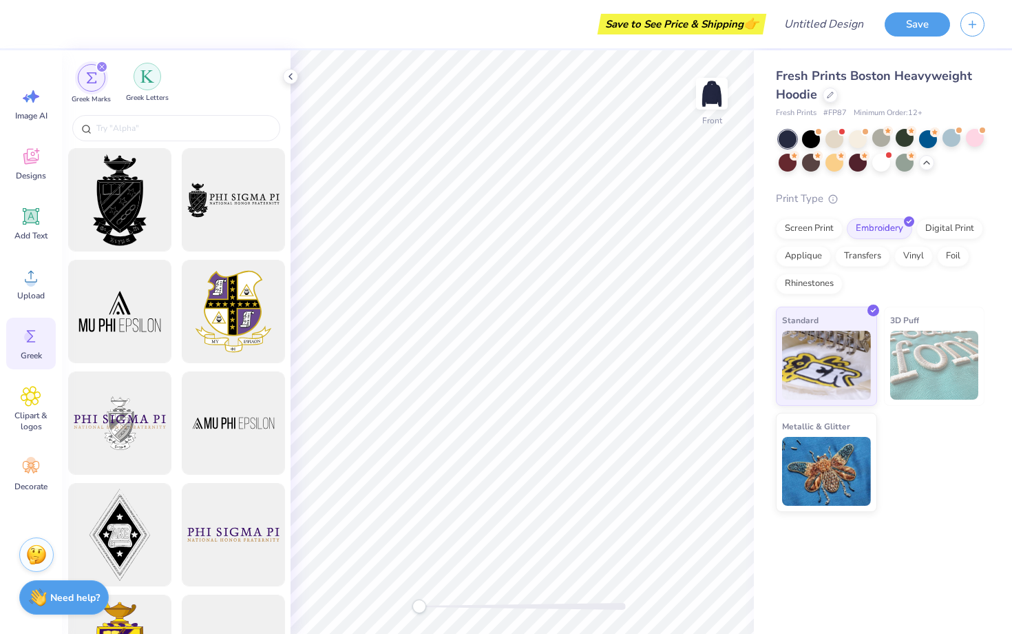
click at [150, 82] on img "filter for Greek Letters" at bounding box center [148, 77] width 14 height 14
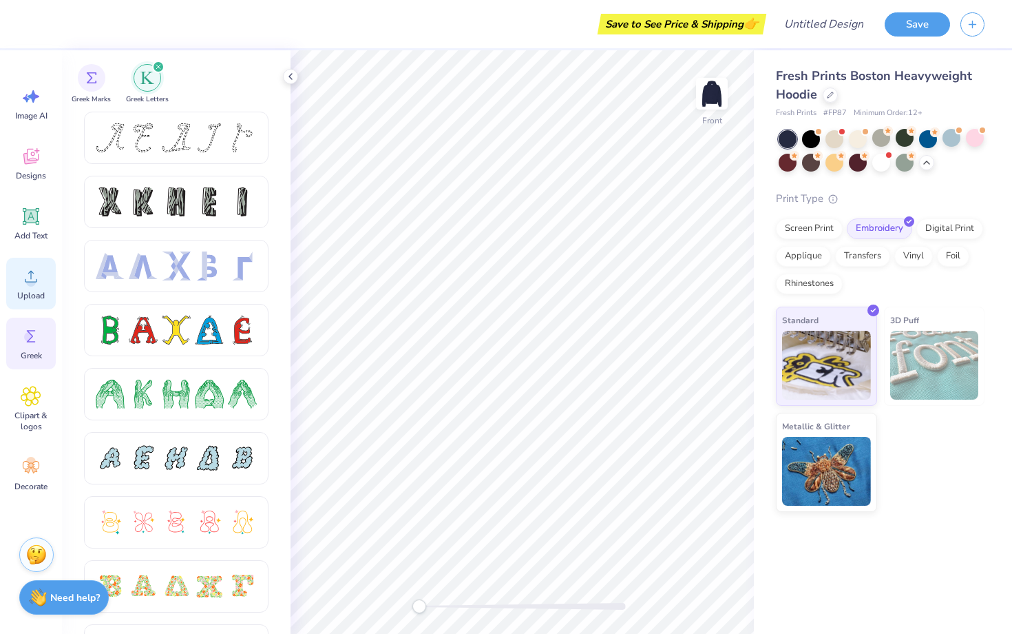
click at [33, 277] on icon at bounding box center [31, 276] width 21 height 21
click at [41, 161] on div "Designs" at bounding box center [31, 164] width 50 height 52
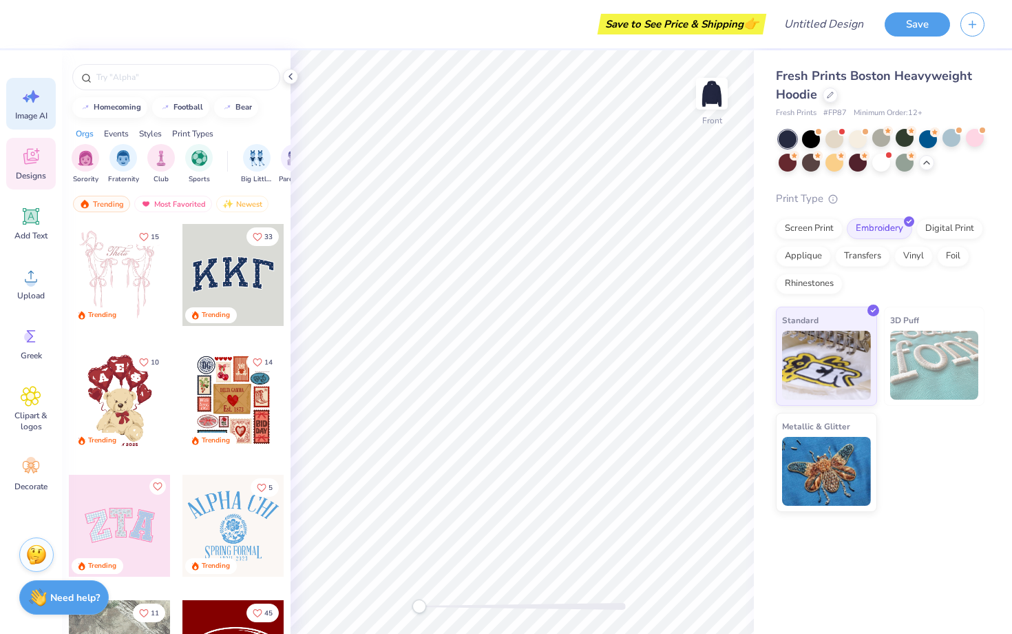
click at [31, 105] on icon at bounding box center [31, 96] width 21 height 21
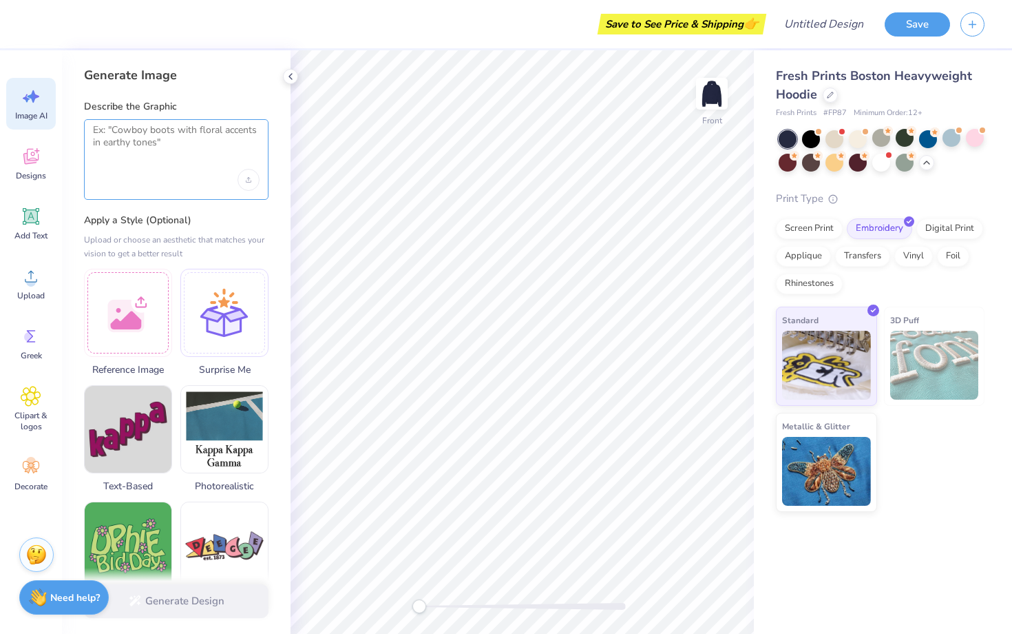
click at [196, 147] on textarea at bounding box center [176, 141] width 167 height 34
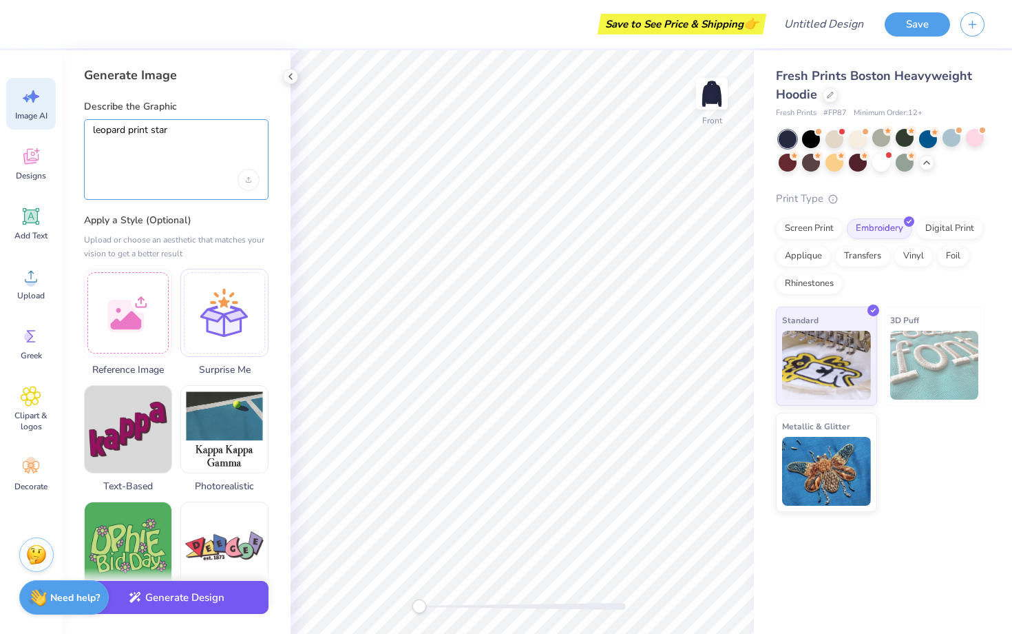
type textarea "leopard print star"
click at [229, 606] on button "Generate Design" at bounding box center [176, 598] width 185 height 34
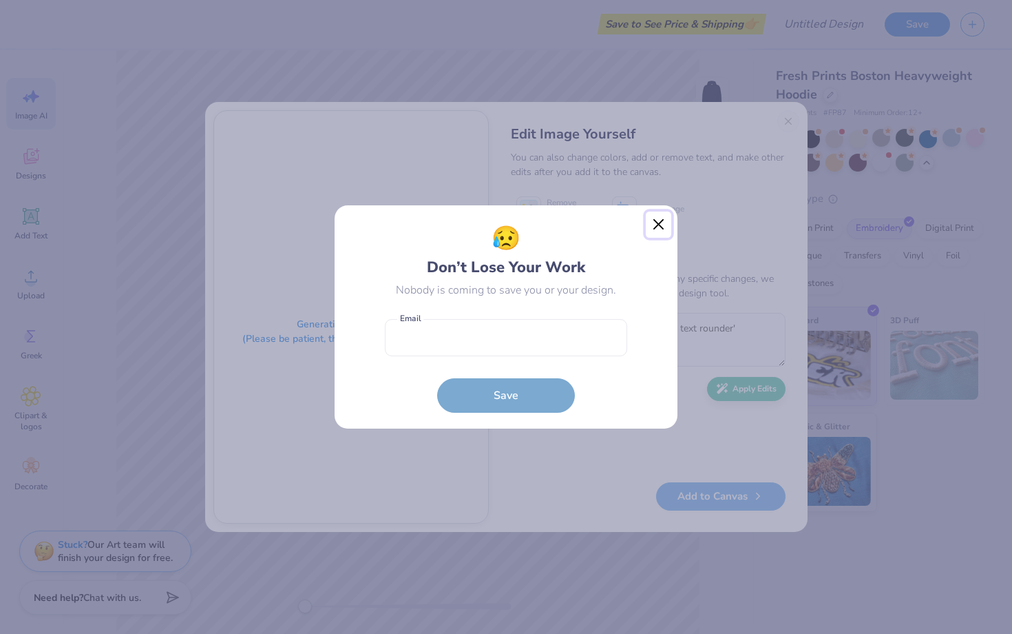
click at [658, 218] on button "Close" at bounding box center [659, 224] width 26 height 26
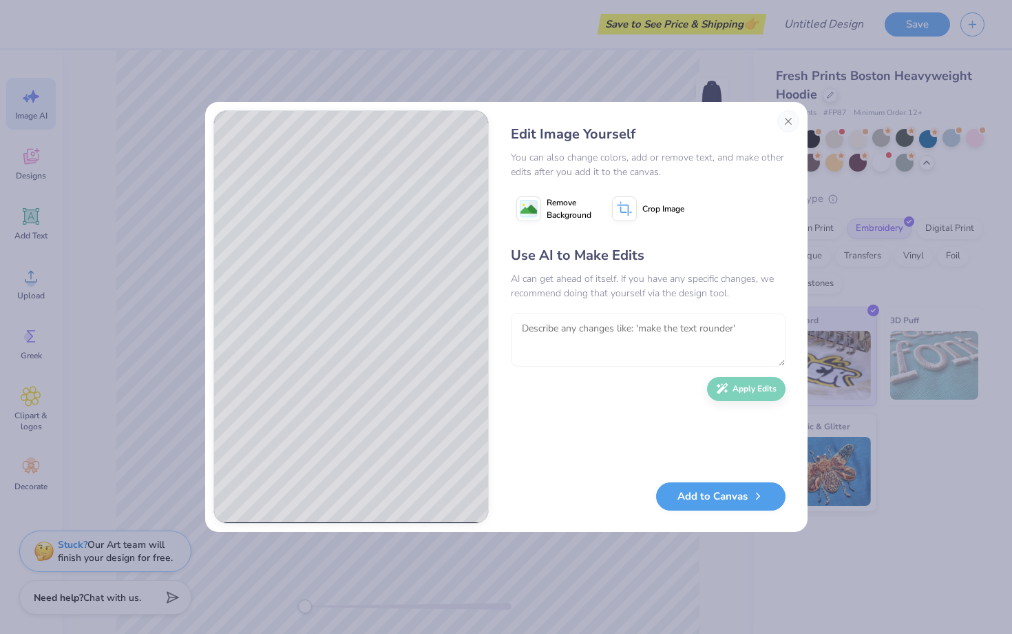
click at [700, 337] on textarea at bounding box center [648, 340] width 275 height 54
type textarea "m"
type textarea "add more leopard spots to the star"
click at [769, 386] on button "Apply Edits" at bounding box center [746, 385] width 79 height 24
click at [663, 349] on textarea "add more leopard spots to the star" at bounding box center [648, 340] width 275 height 54
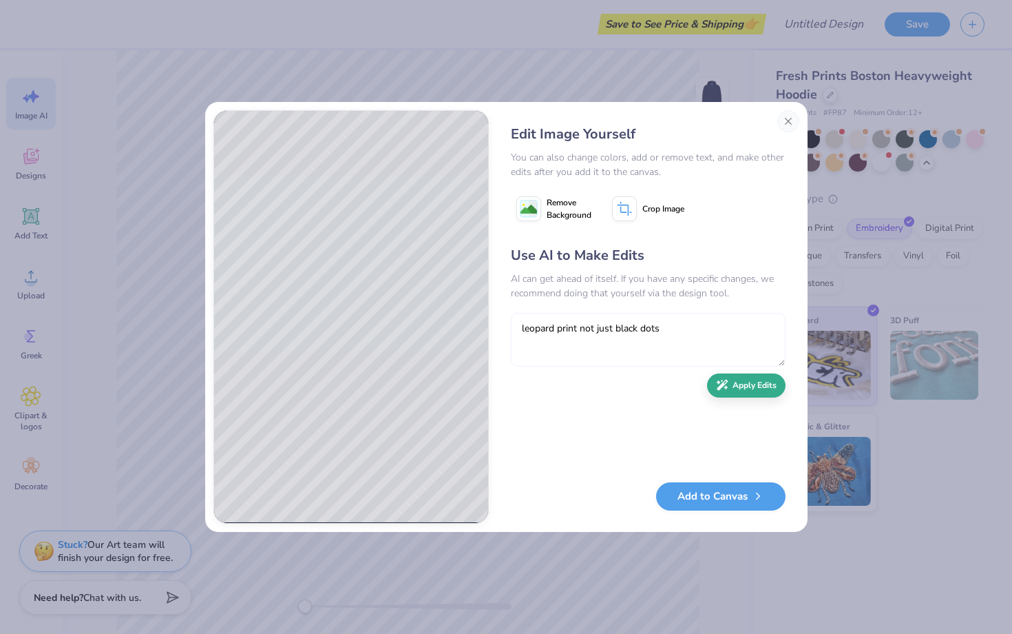
type textarea "leopard print not just black dots"
click at [757, 393] on button "Apply Edits" at bounding box center [746, 385] width 79 height 24
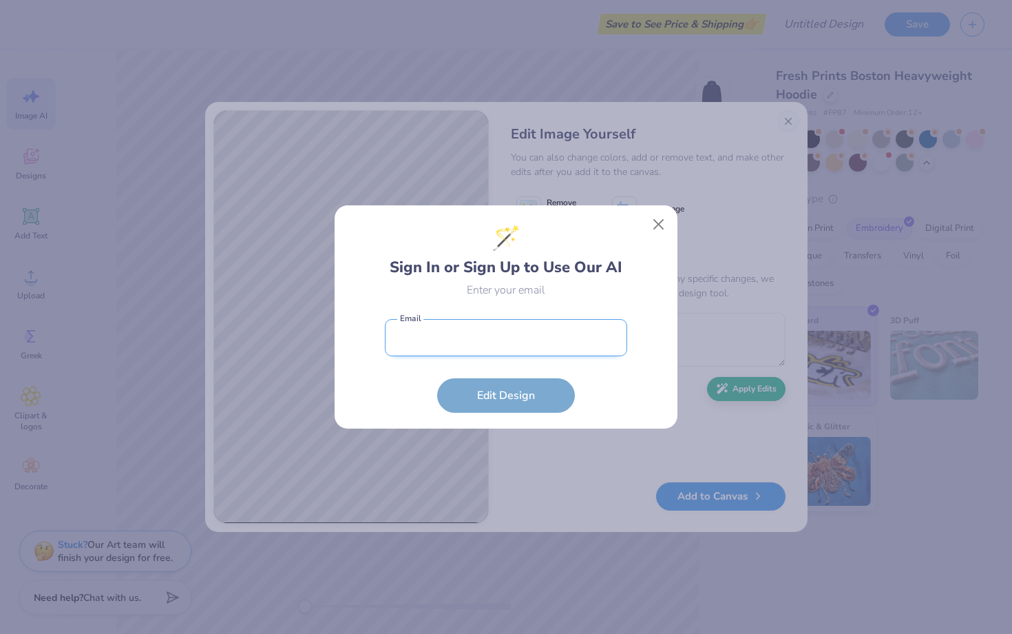
click at [534, 331] on input "email" at bounding box center [506, 338] width 242 height 38
type input "katherine.jones2006@gmail.com"
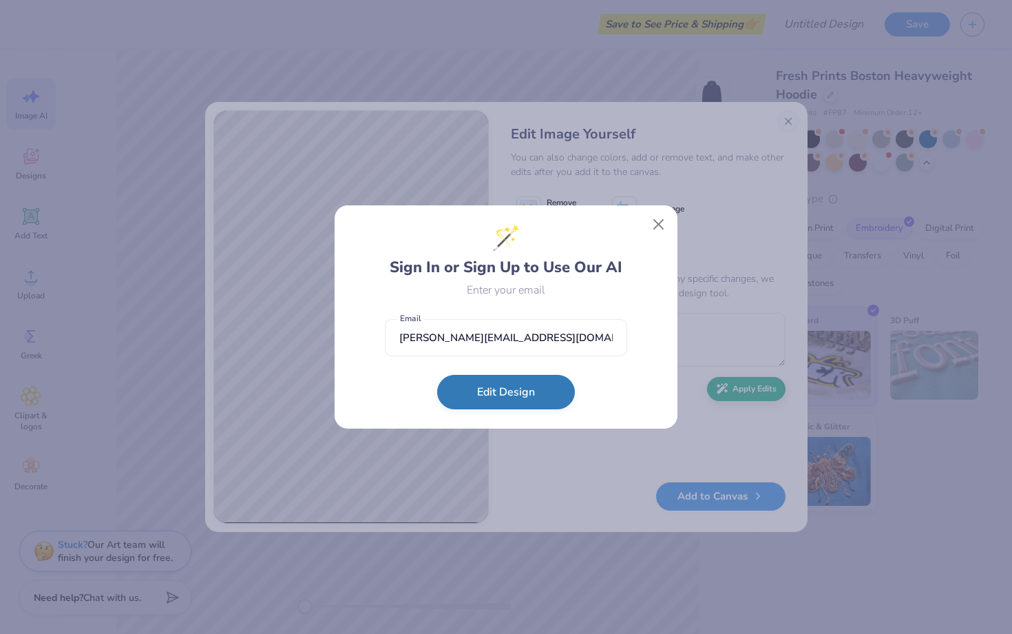
click at [514, 393] on button "Edit Design" at bounding box center [506, 392] width 138 height 34
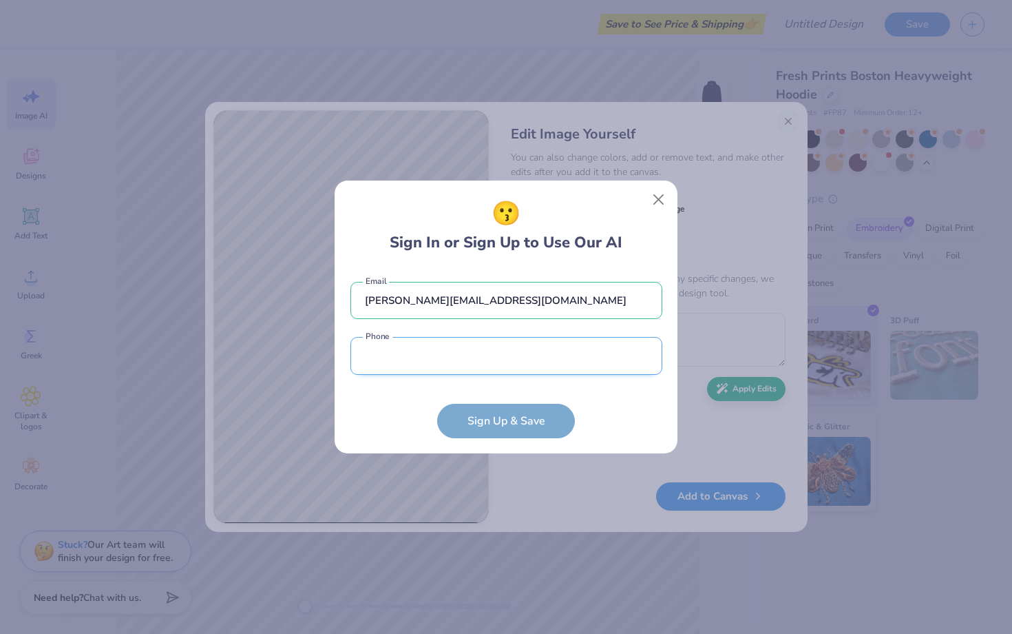
click at [565, 349] on input "tel" at bounding box center [507, 356] width 312 height 38
type input "(512) 221-4265"
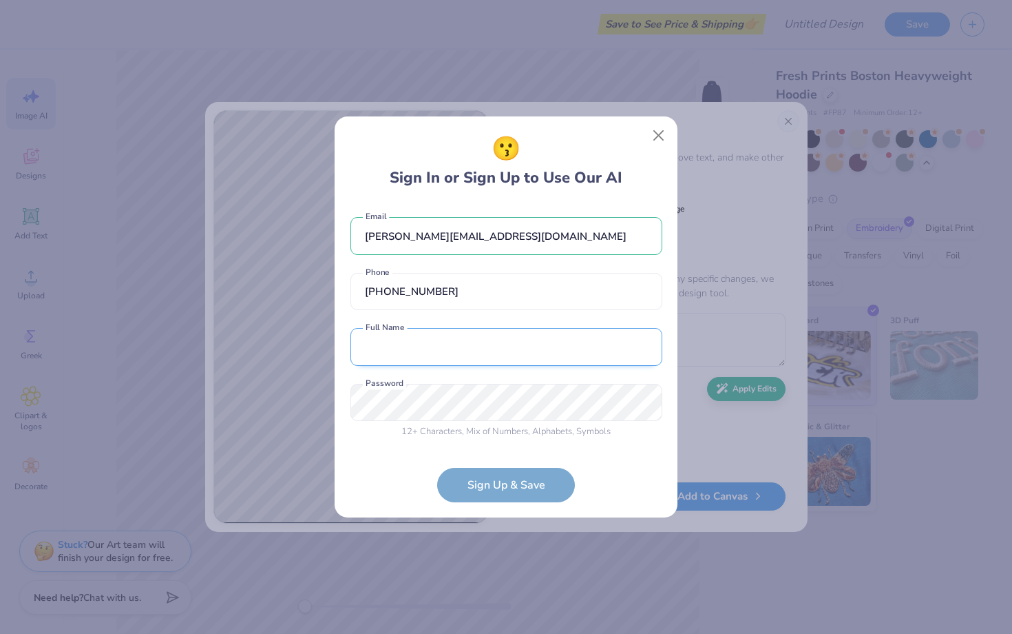
click at [490, 364] on input "text" at bounding box center [507, 347] width 312 height 38
type input "Katherine Jones"
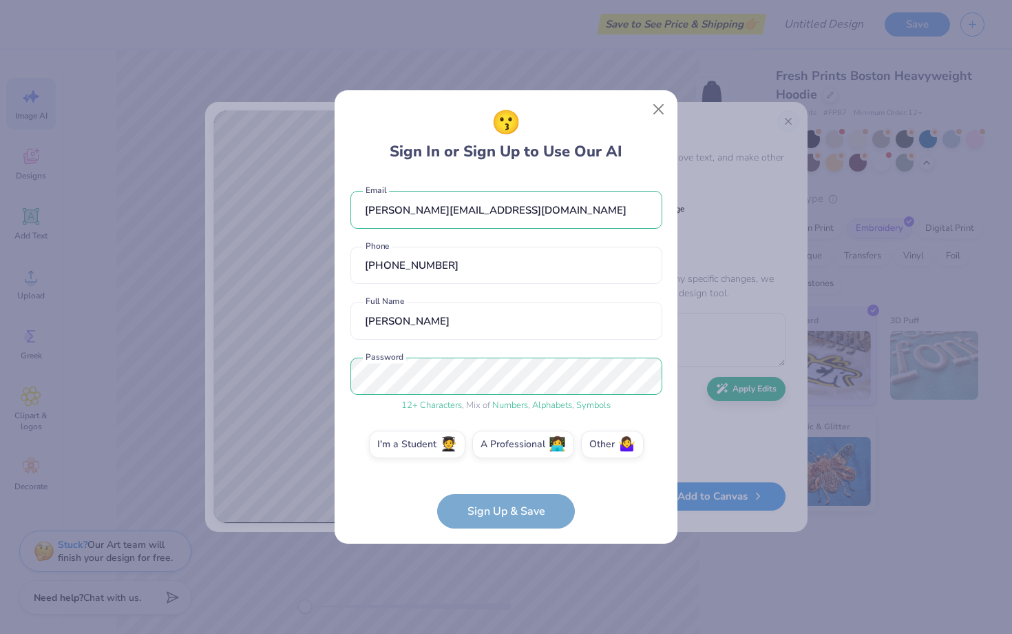
click at [462, 521] on form "katherine.jones2006@gmail.com Email (512) 221-4265 Phone Katherine Jones Full N…" at bounding box center [507, 352] width 312 height 351
click at [386, 478] on form "katherine.jones2006@gmail.com Email (512) 221-4265 Phone Katherine Jones Full N…" at bounding box center [507, 352] width 312 height 351
click at [405, 448] on label "I'm a Student 🧑‍🎓" at bounding box center [417, 442] width 96 height 28
click at [502, 448] on input "I'm a Student 🧑‍🎓" at bounding box center [506, 447] width 9 height 9
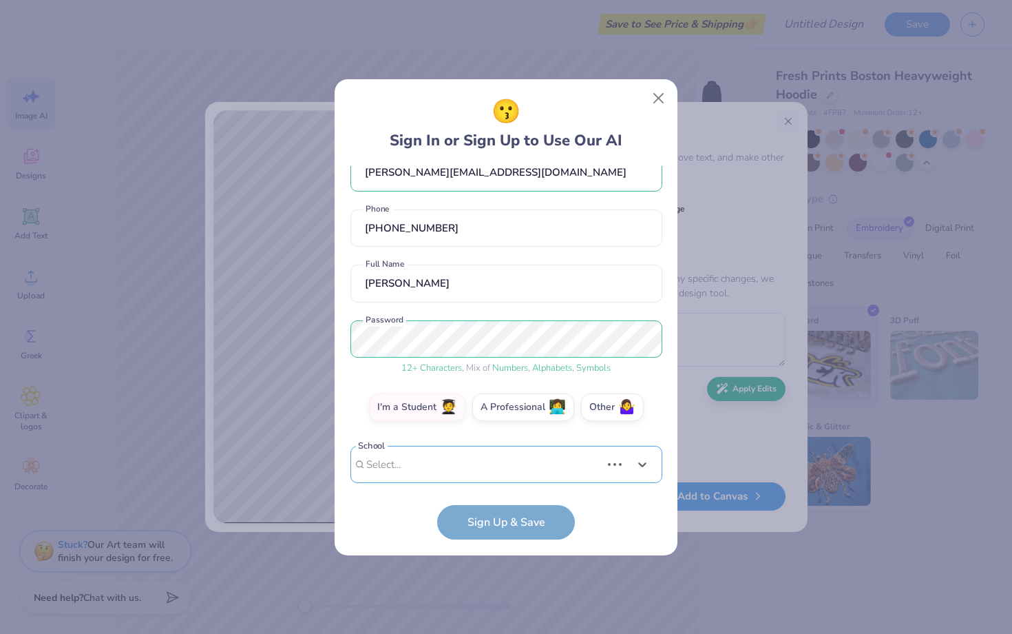
click at [422, 453] on div "Use Up and Down to choose options, press Enter to select the currently focused …" at bounding box center [507, 485] width 312 height 79
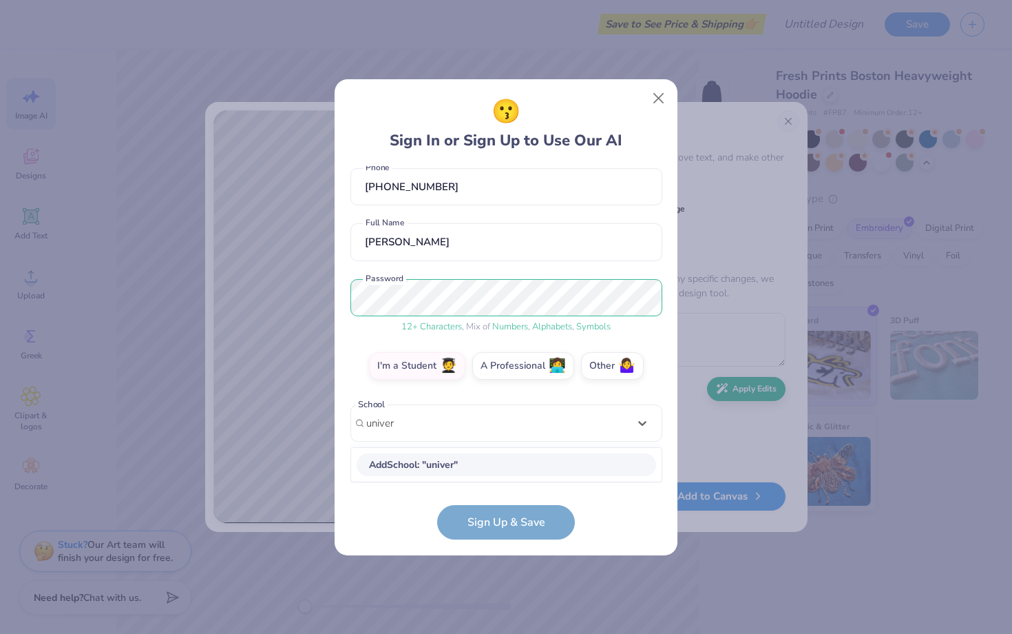
scroll to position [67, 0]
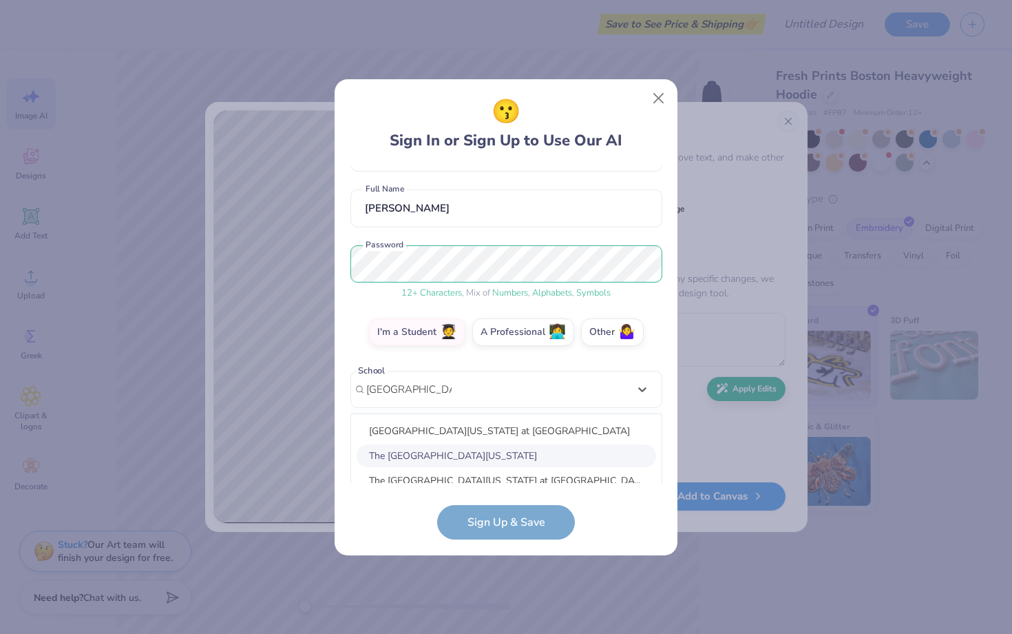
click at [450, 447] on div "The University of Texas at Austin" at bounding box center [507, 455] width 300 height 23
type input "university of texas"
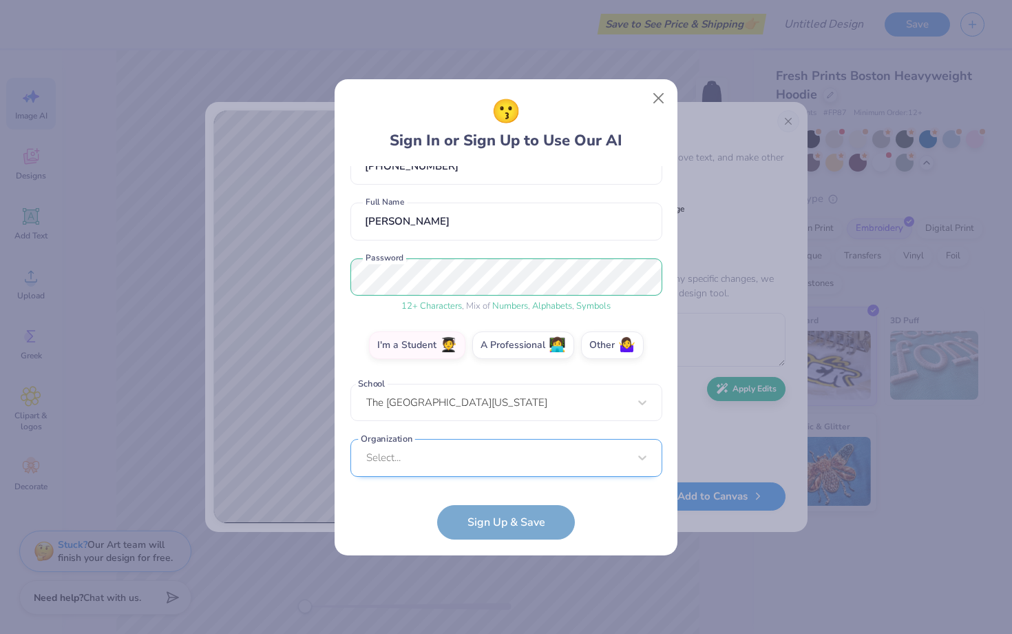
click at [455, 453] on div "Select..." at bounding box center [507, 458] width 312 height 38
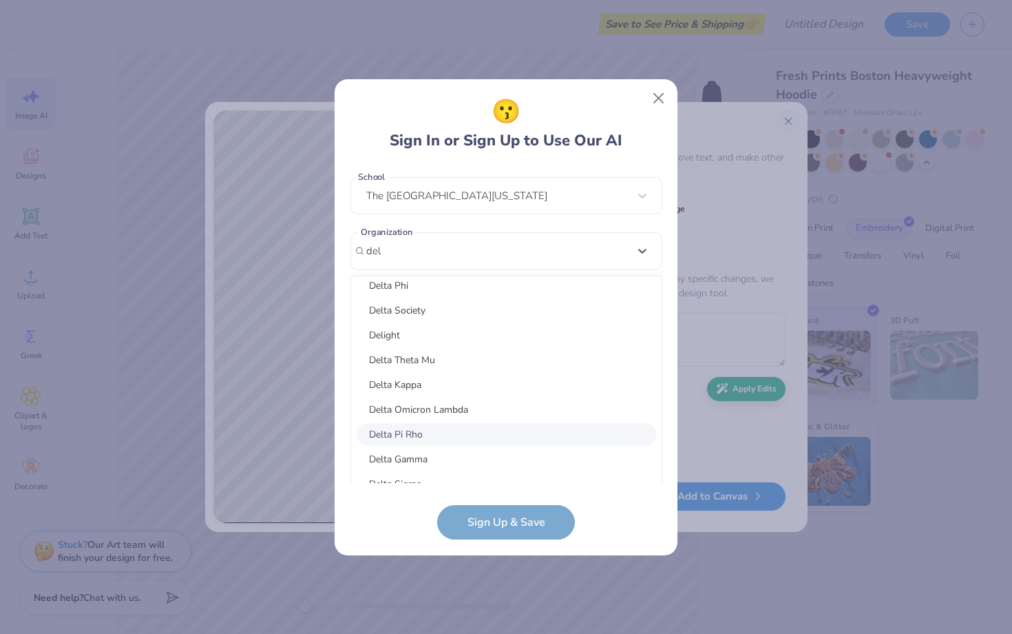
scroll to position [31, 0]
click at [558, 466] on div "Delta Gamma" at bounding box center [507, 460] width 300 height 23
type input "del"
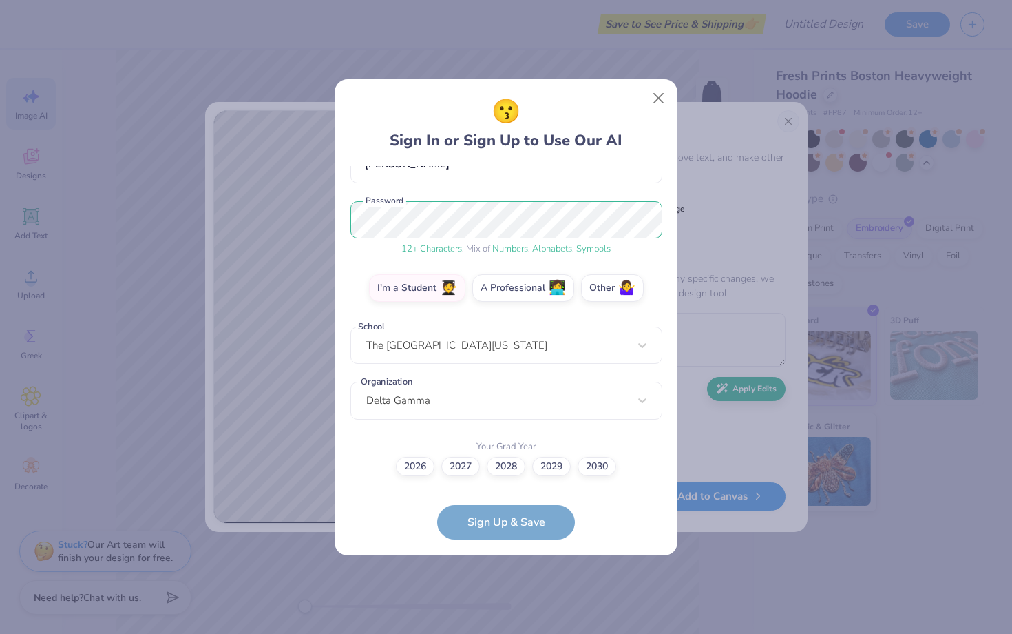
scroll to position [145, 0]
click at [507, 465] on label "2028" at bounding box center [506, 464] width 39 height 19
click at [507, 607] on input "2028" at bounding box center [506, 611] width 9 height 9
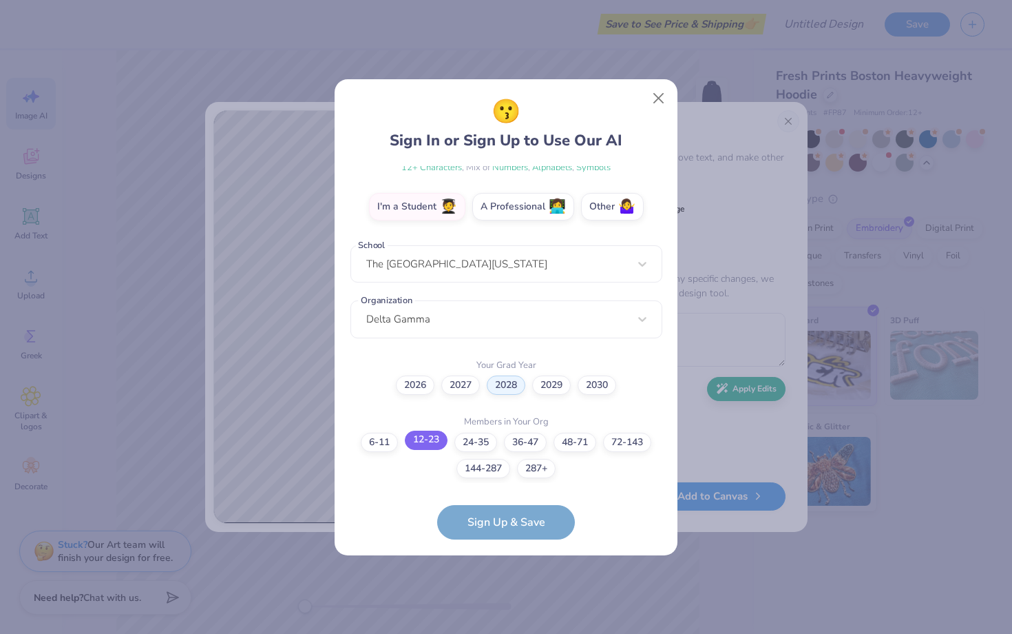
click at [433, 443] on label "12-23" at bounding box center [426, 439] width 43 height 19
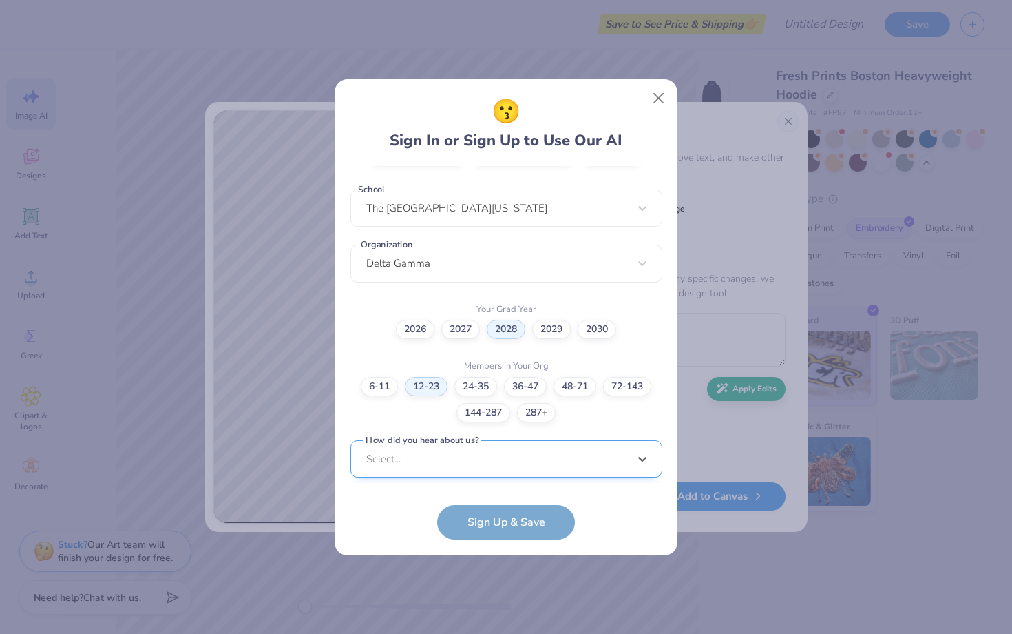
scroll to position [489, 0]
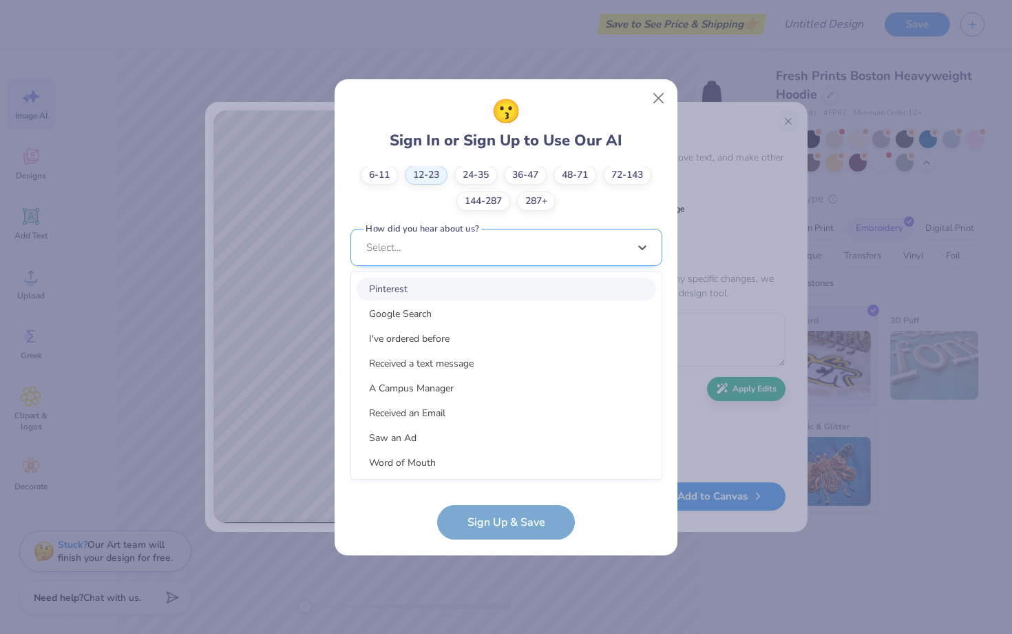
click at [453, 475] on div "option Pinterest focused, 1 of 15. 15 results available. Use Up and Down to cho…" at bounding box center [507, 354] width 312 height 251
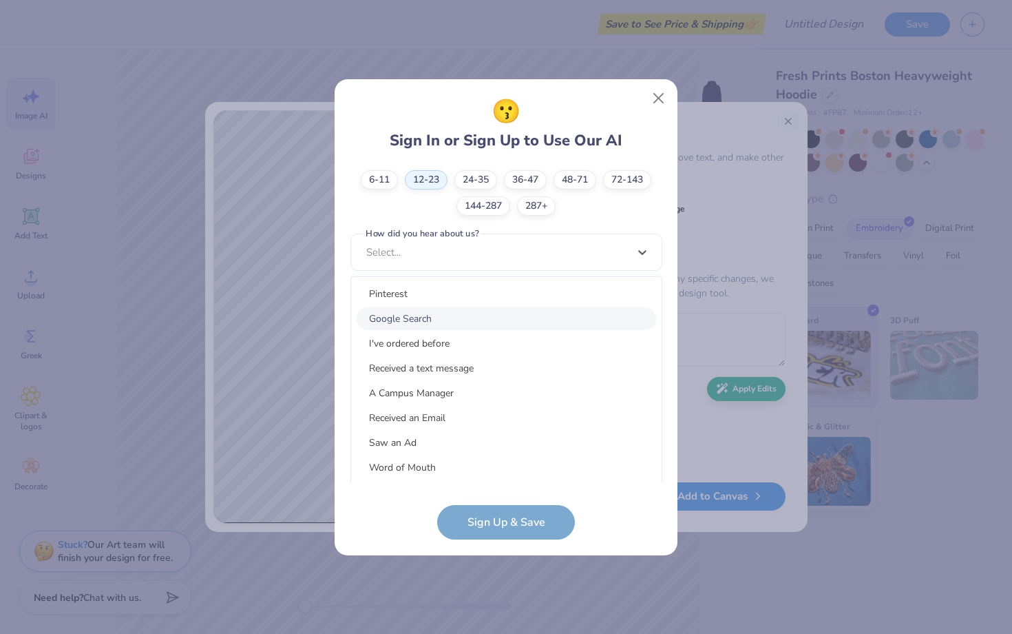
click at [490, 328] on div "Google Search" at bounding box center [507, 318] width 300 height 23
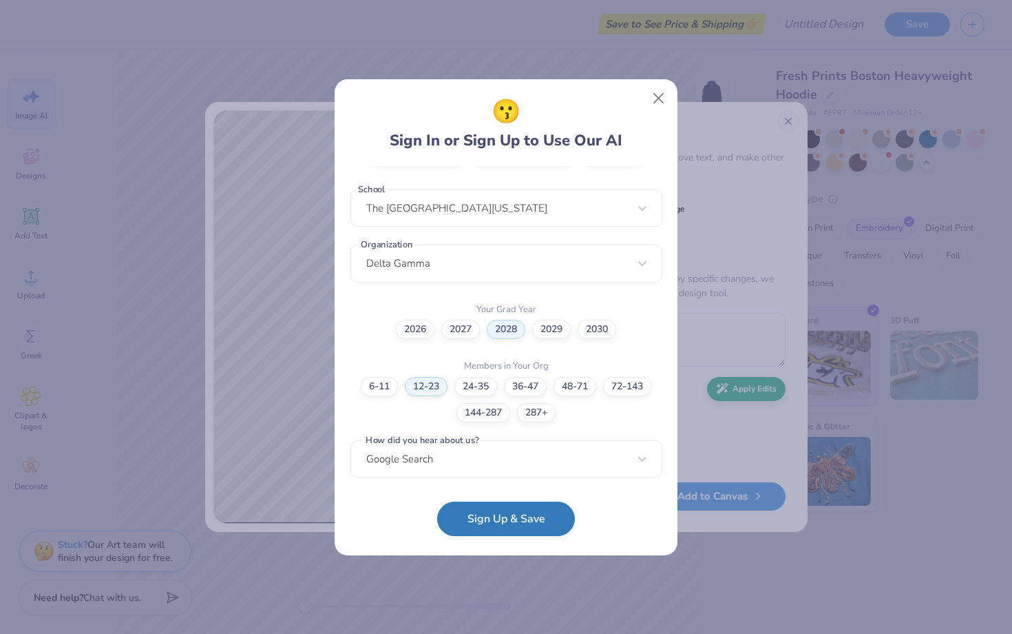
click at [476, 528] on button "Sign Up & Save" at bounding box center [506, 518] width 138 height 34
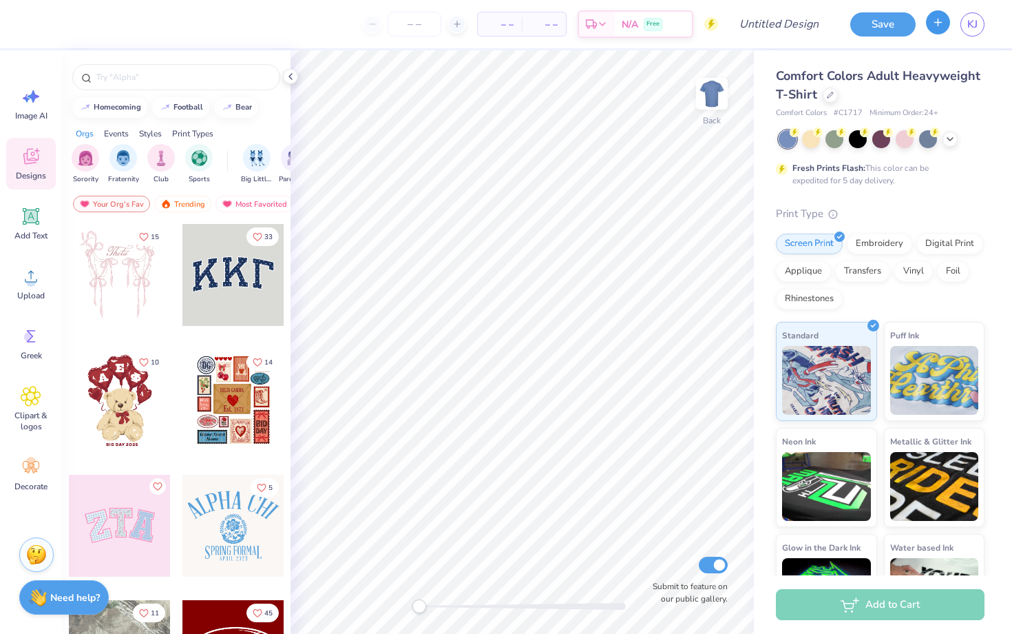
click at [939, 34] on button "button" at bounding box center [938, 22] width 24 height 24
click at [946, 19] on button "button" at bounding box center [938, 22] width 24 height 24
click at [834, 94] on div at bounding box center [830, 93] width 15 height 15
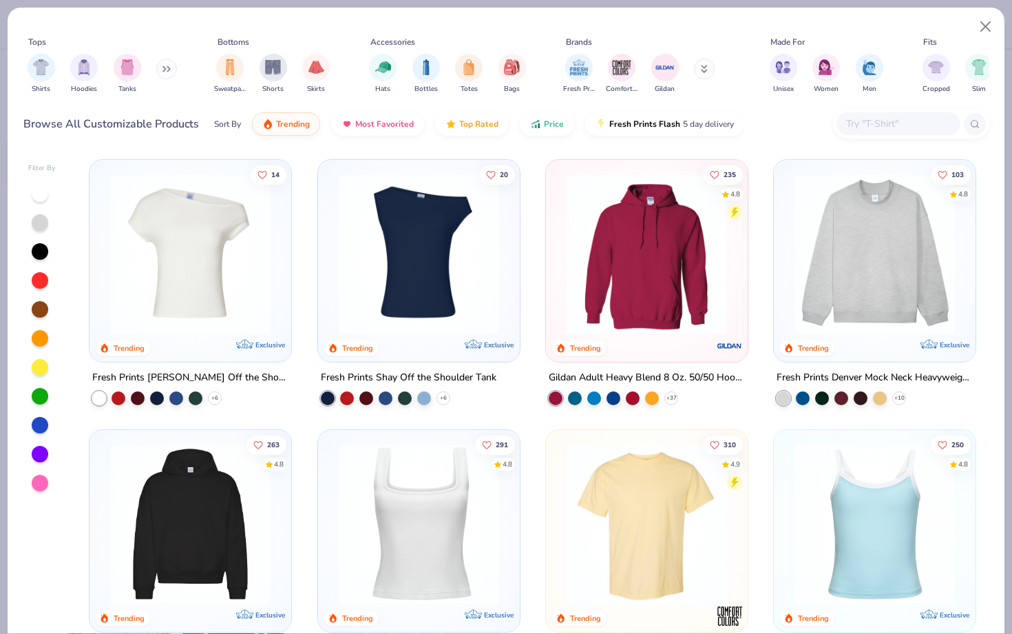
click at [260, 552] on img at bounding box center [190, 524] width 174 height 160
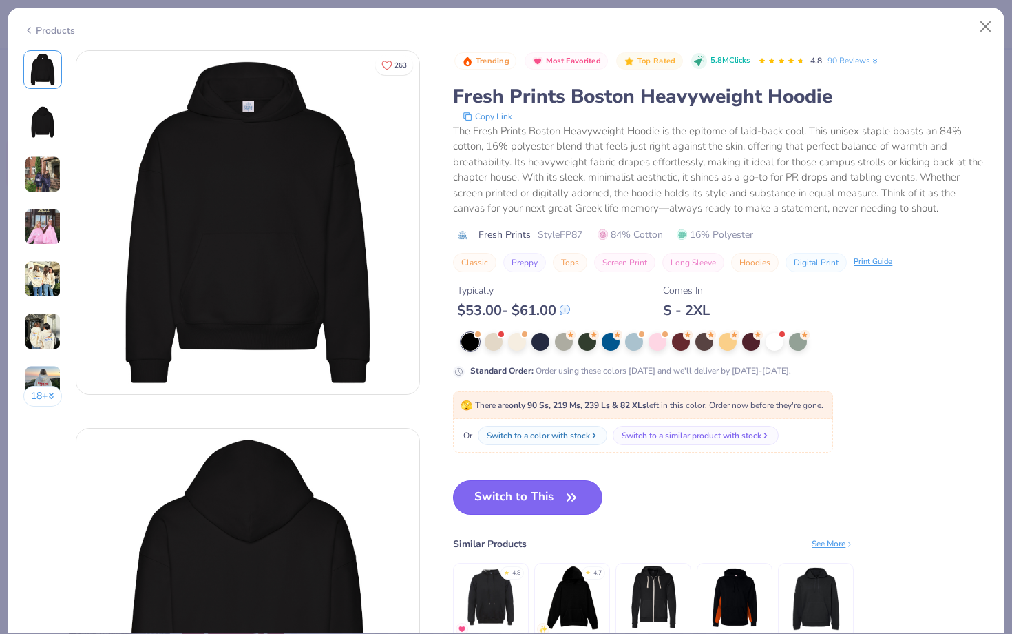
click at [548, 497] on button "Switch to This" at bounding box center [527, 497] width 149 height 34
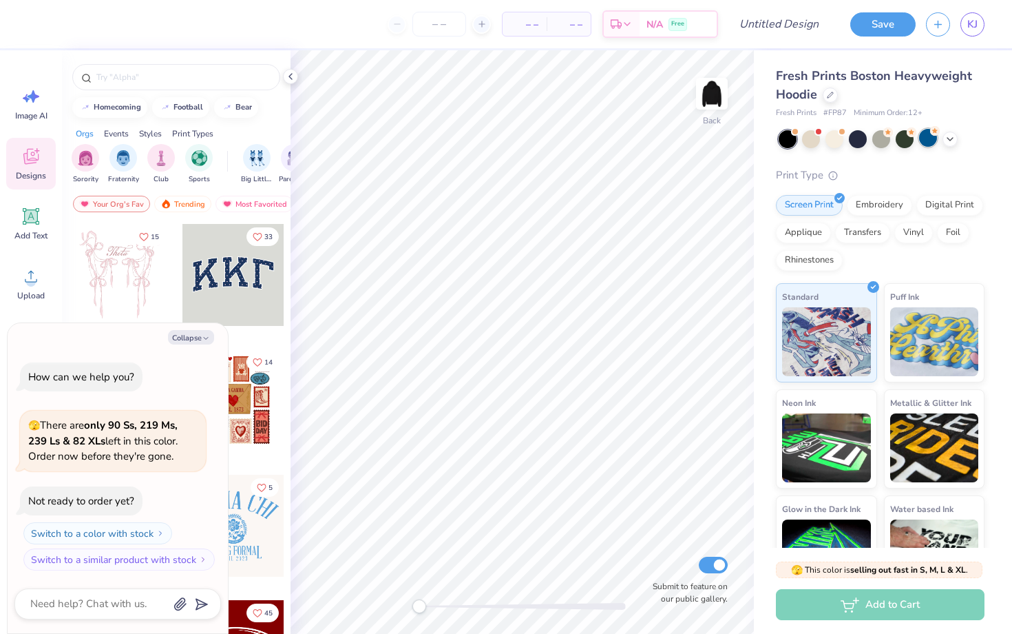
click at [928, 138] on div at bounding box center [928, 138] width 18 height 18
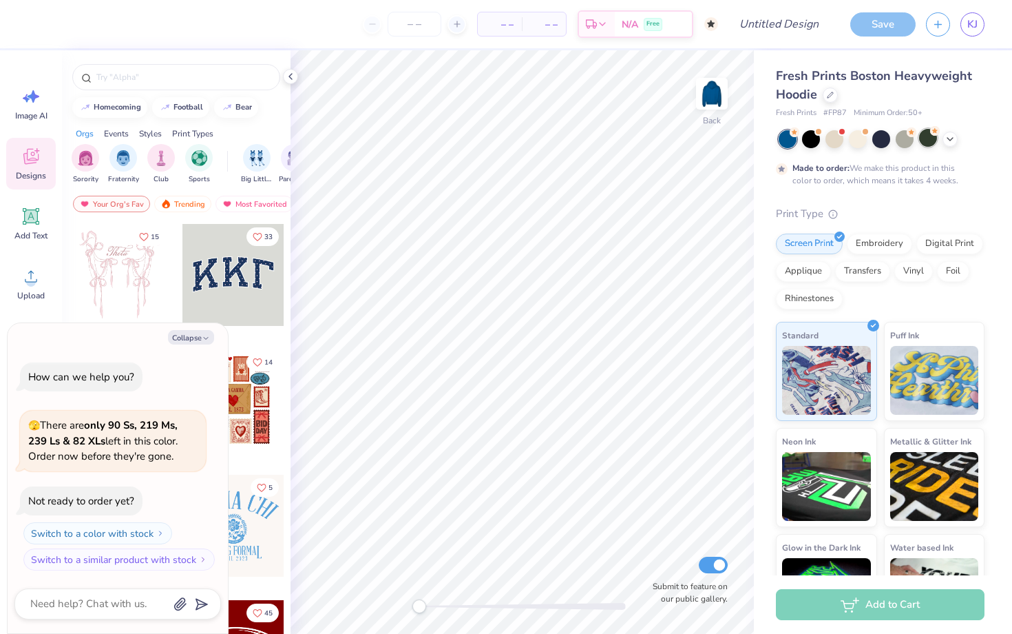
scroll to position [11, 0]
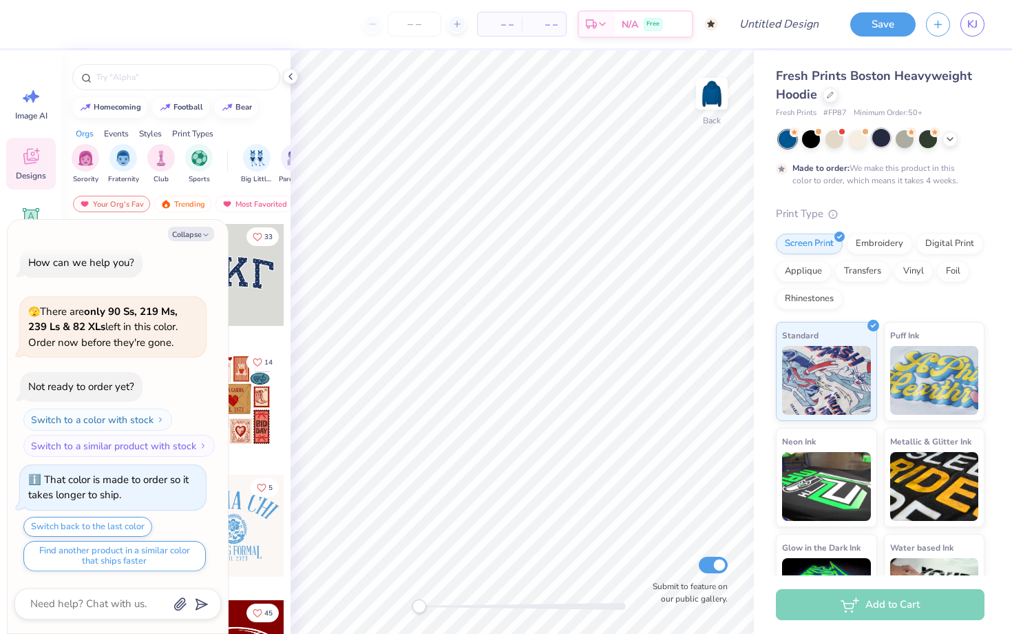
click at [880, 135] on div at bounding box center [882, 138] width 18 height 18
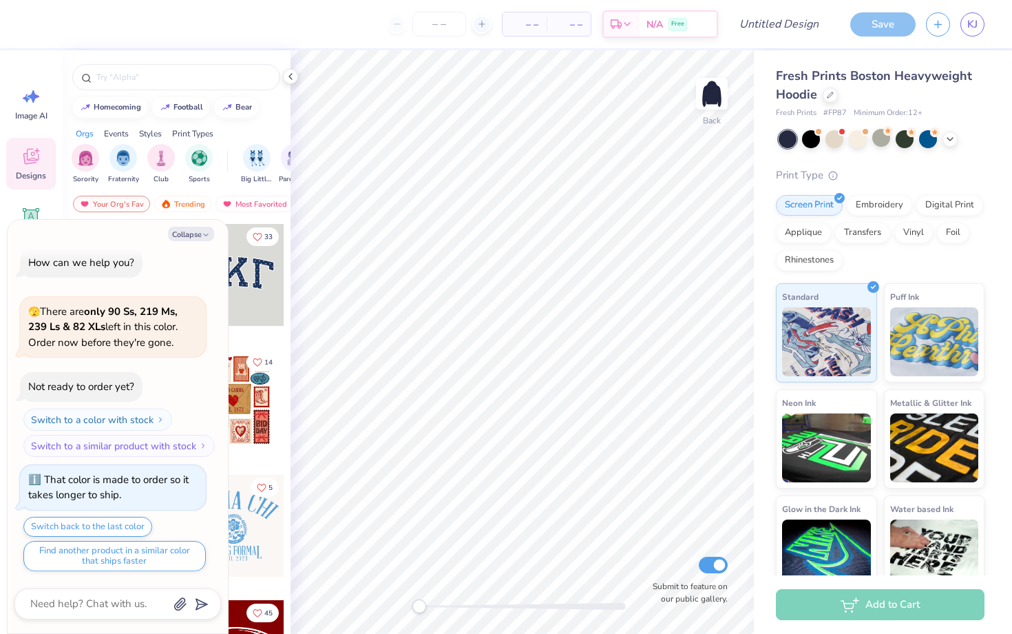
type textarea "x"
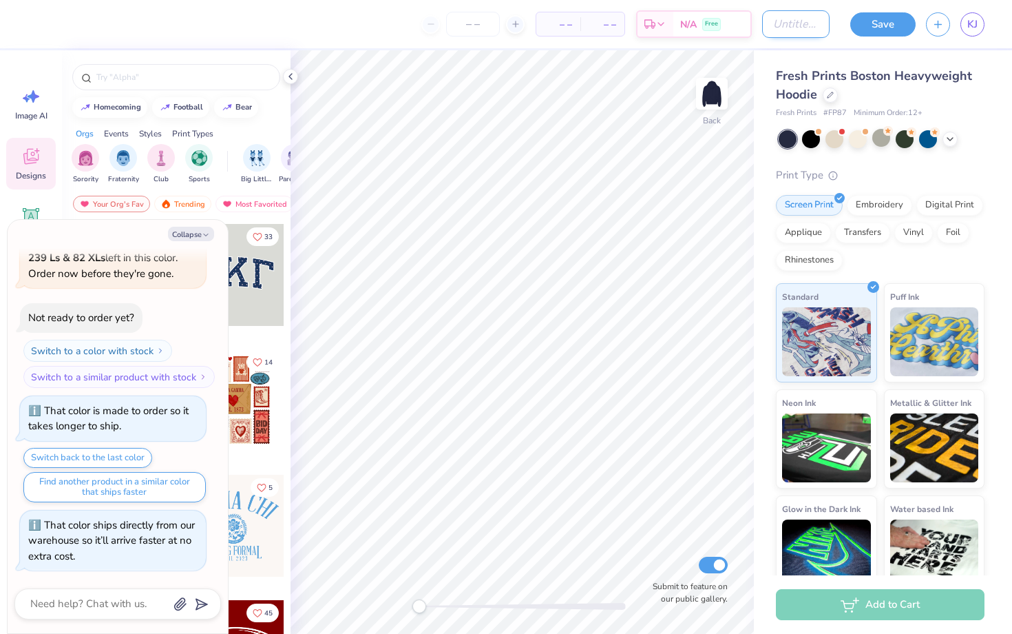
click at [810, 17] on input "Design Title" at bounding box center [795, 24] width 67 height 28
type input "s"
type textarea "x"
type input "st"
type textarea "x"
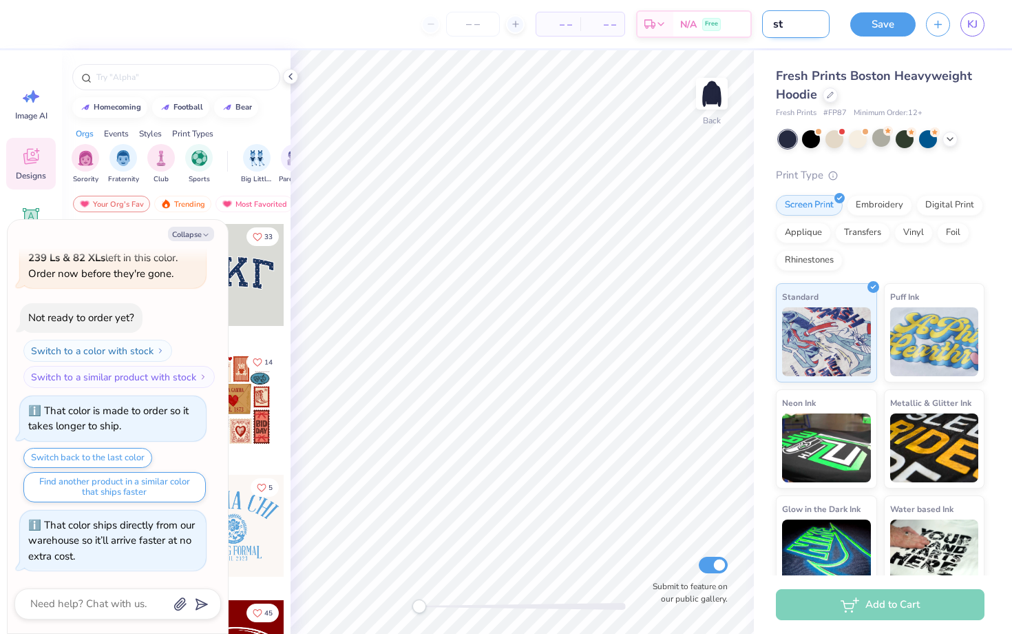
type input "sta"
type textarea "x"
type input "star"
type textarea "x"
type input "star"
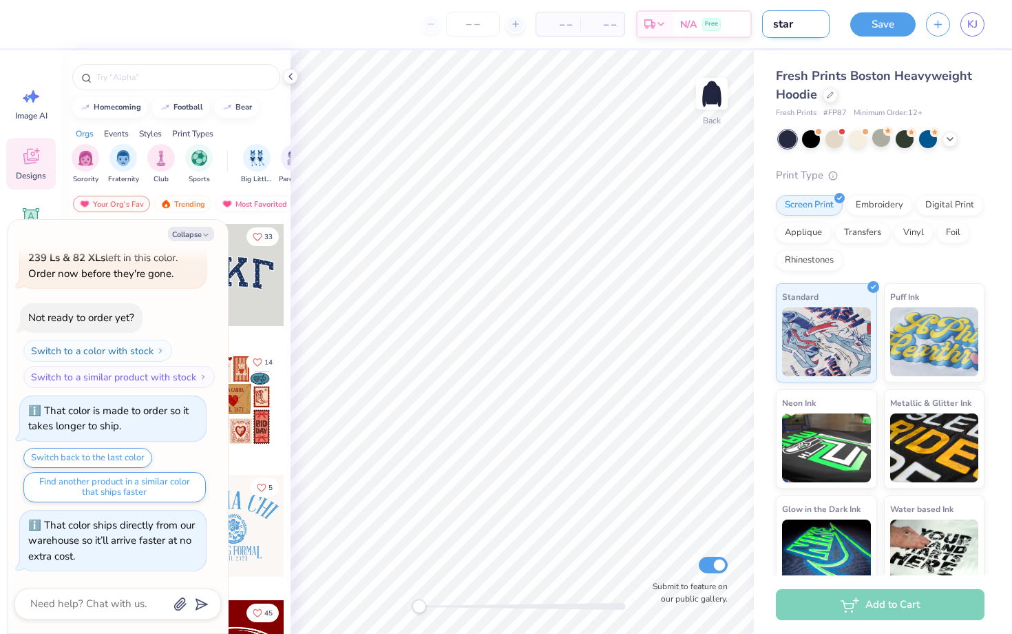
type textarea "x"
type input "star h"
type textarea "x"
type input "star ho"
type textarea "x"
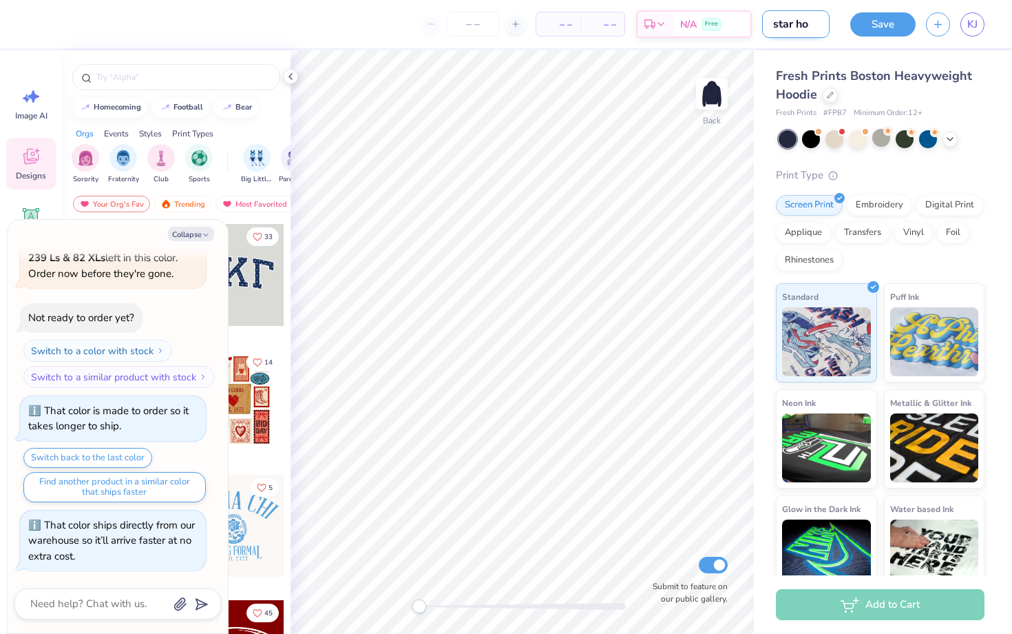
type input "star hoo"
type textarea "x"
type input "star hood"
type textarea "x"
type input "star hoodi"
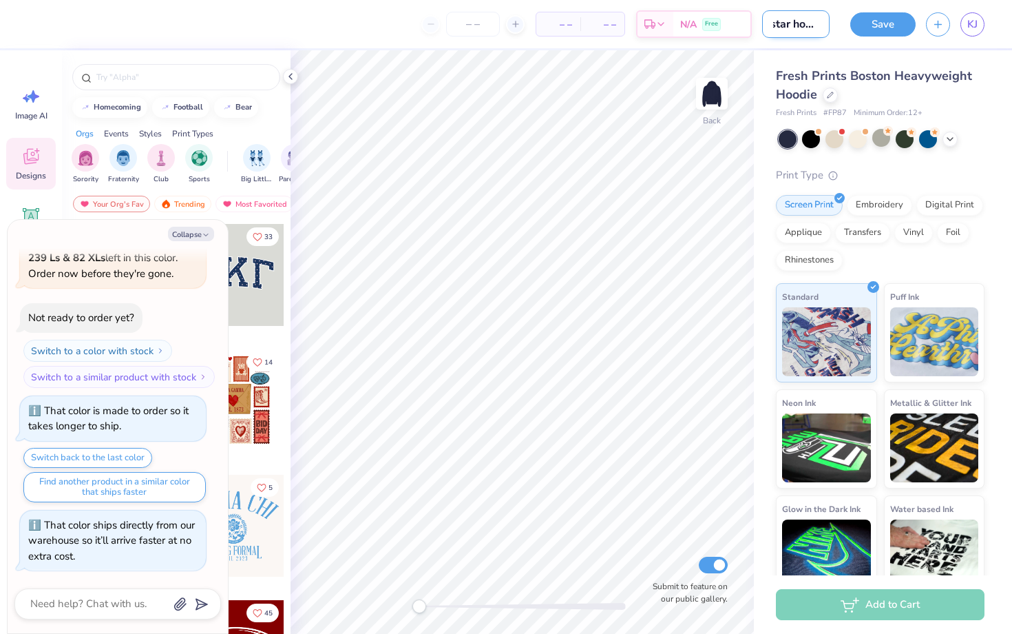
type textarea "x"
type input "star hoodie"
type textarea "x"
type input "star hoodie"
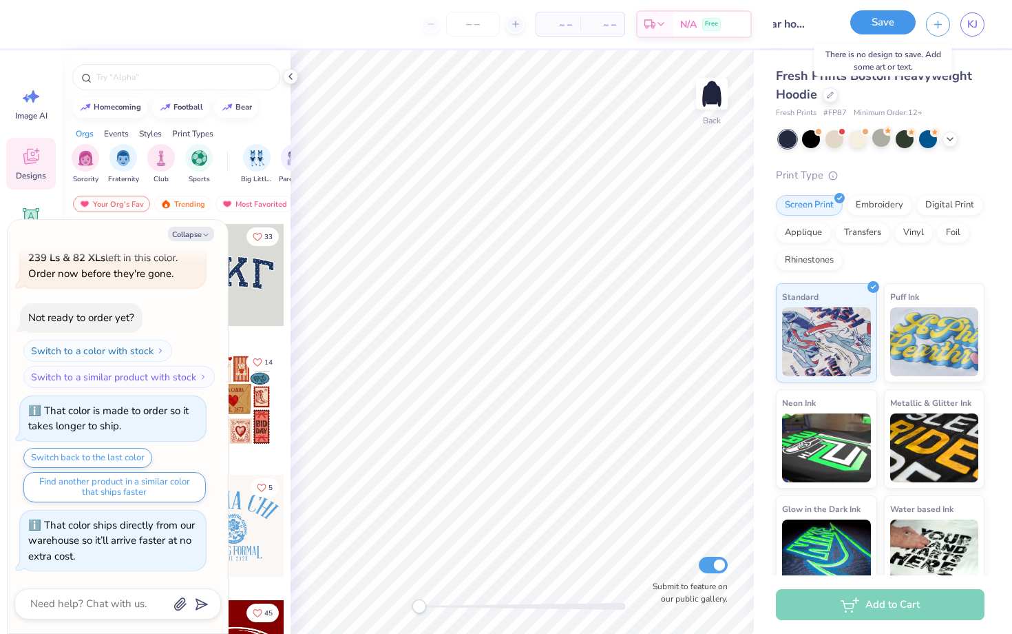
click at [877, 30] on button "Save" at bounding box center [883, 22] width 65 height 24
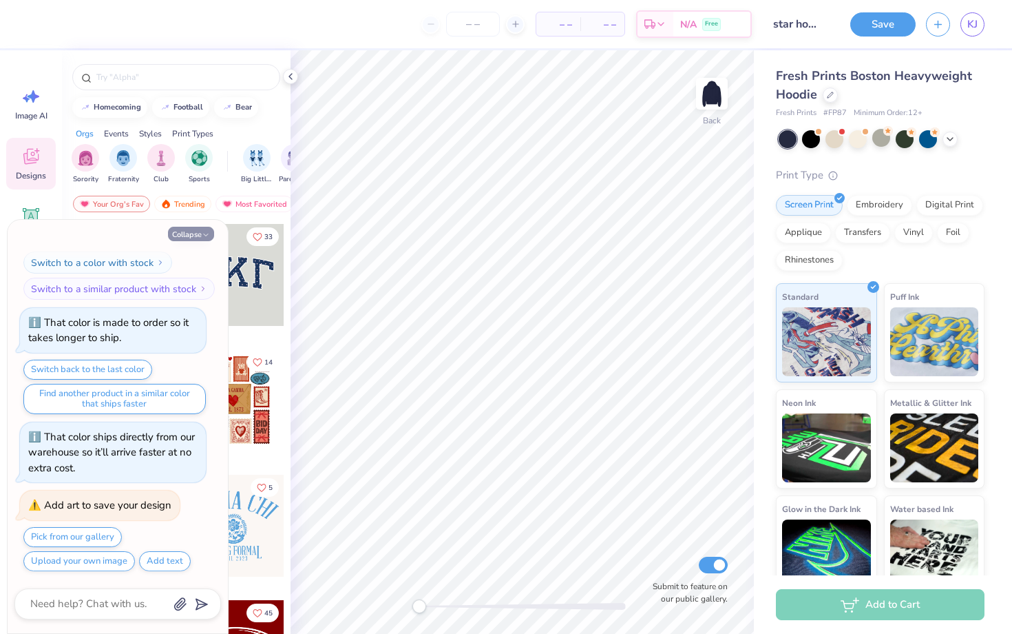
click at [194, 234] on button "Collapse" at bounding box center [191, 234] width 46 height 14
type textarea "x"
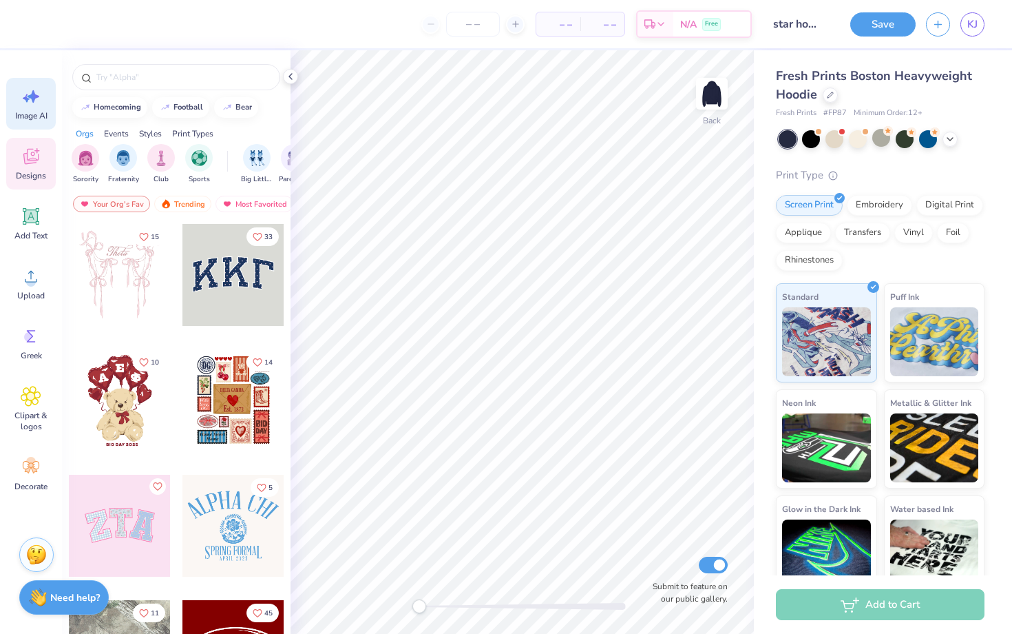
click at [21, 105] on icon at bounding box center [31, 96] width 21 height 21
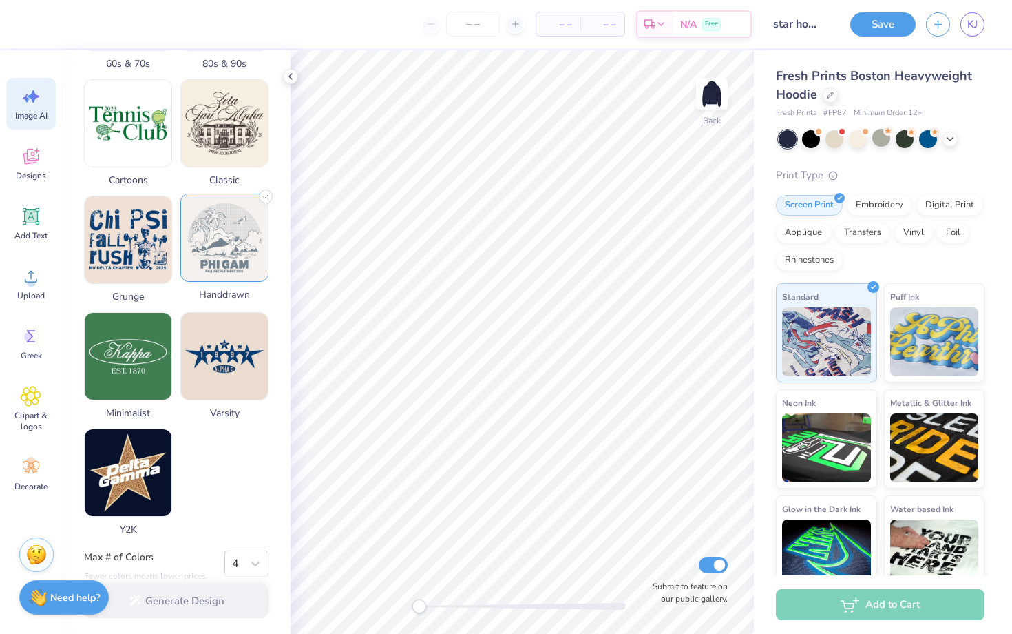
scroll to position [540, 0]
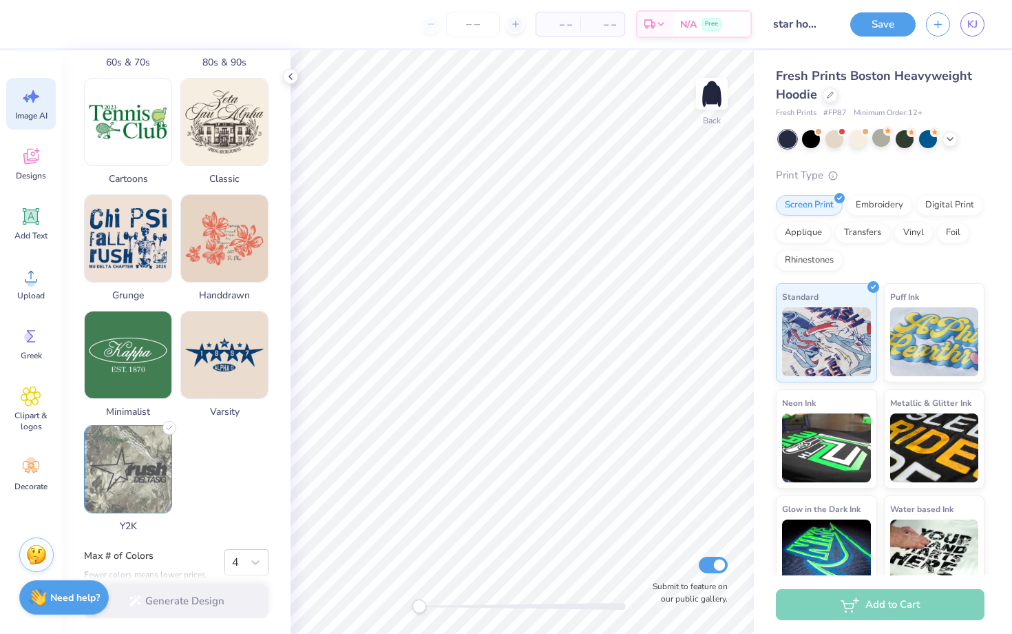
click at [149, 438] on img at bounding box center [128, 469] width 87 height 87
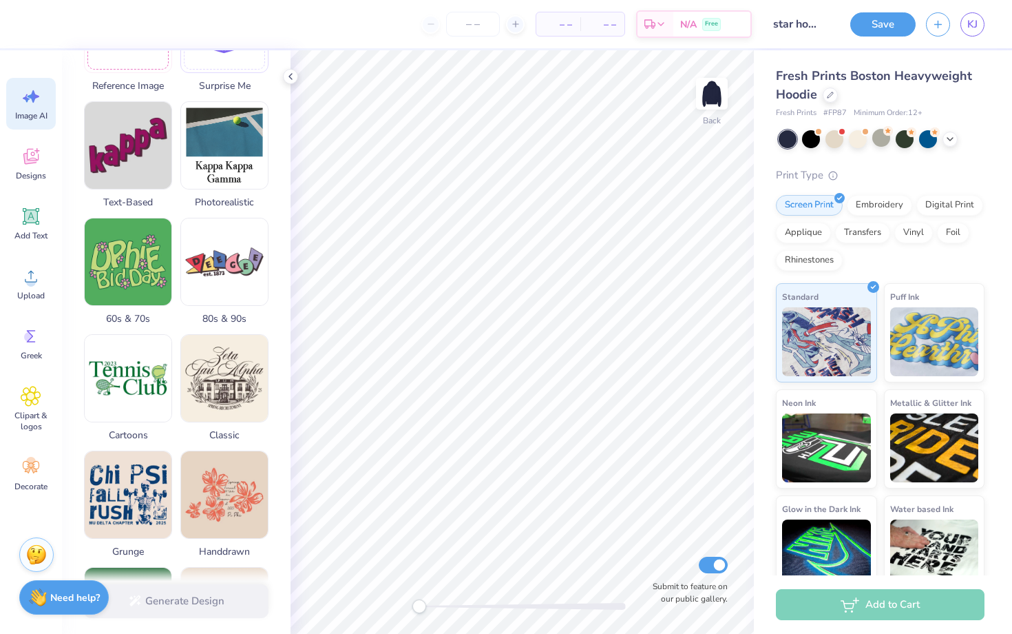
scroll to position [0, 0]
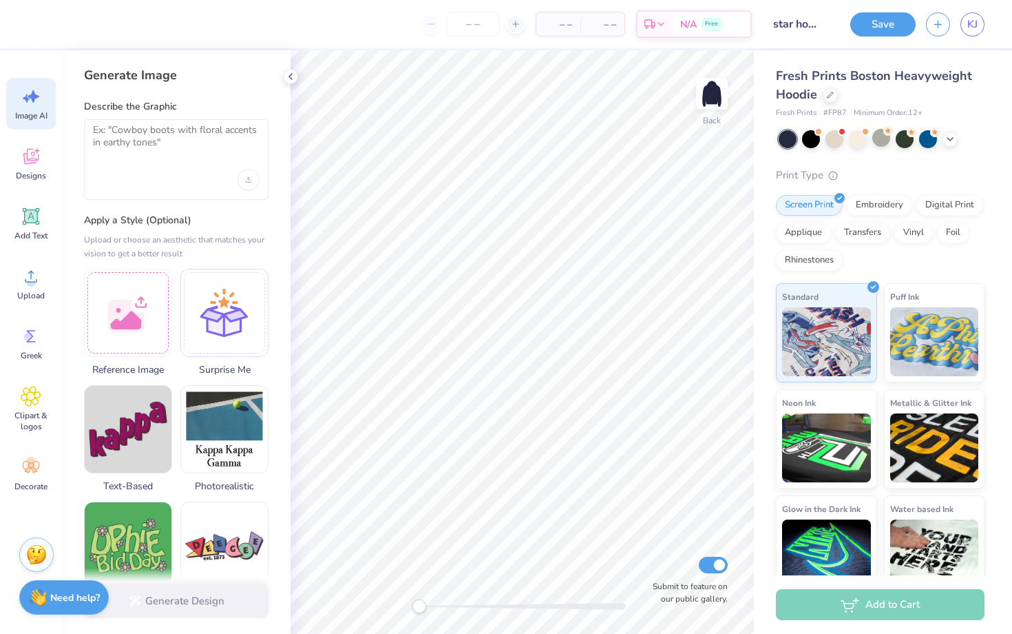
click at [202, 173] on div at bounding box center [176, 180] width 167 height 22
click at [195, 134] on textarea at bounding box center [176, 141] width 167 height 34
type textarea "l"
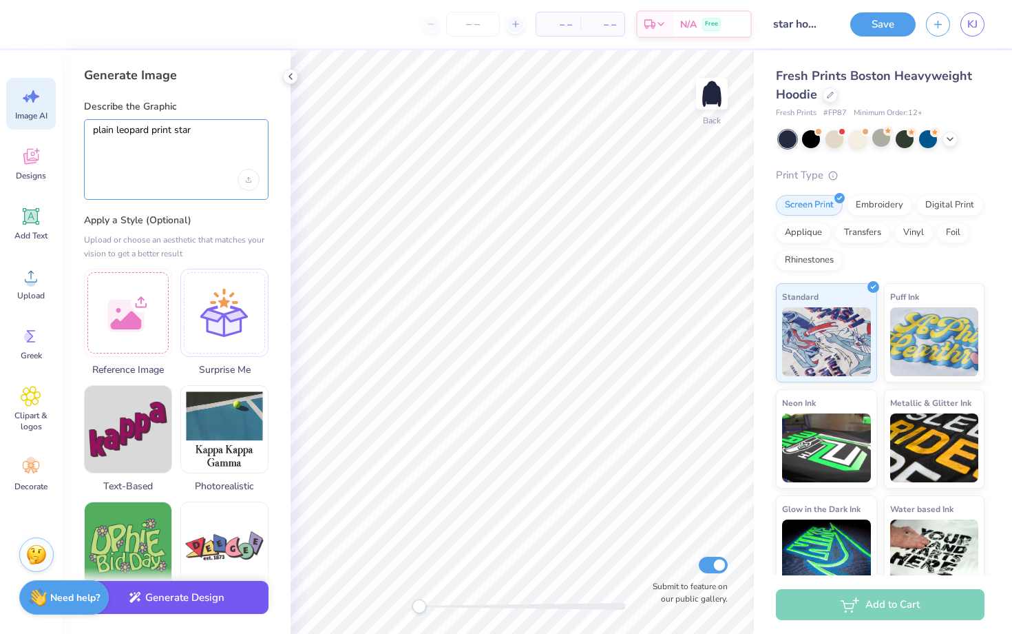
type textarea "plain leopard print star"
click at [152, 598] on button "Generate Design" at bounding box center [176, 598] width 185 height 34
